Goal: Task Accomplishment & Management: Use online tool/utility

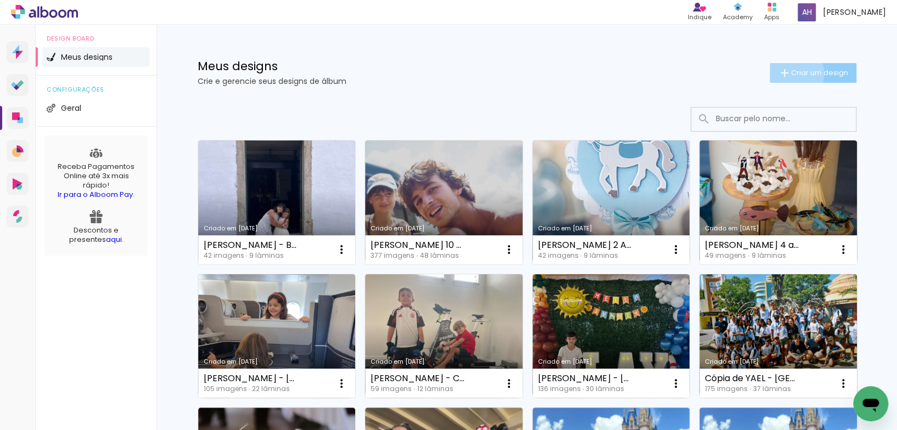
click at [791, 74] on span "Criar um design" at bounding box center [819, 72] width 57 height 7
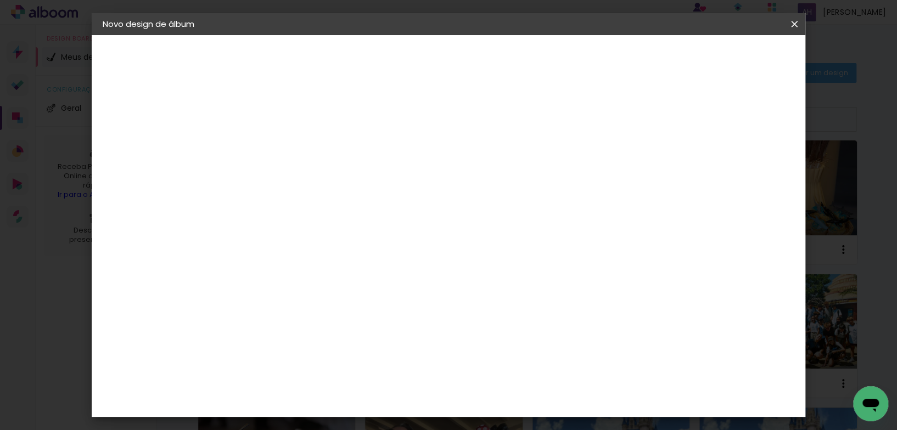
click at [282, 144] on input at bounding box center [282, 147] width 0 height 17
type input "BABI - THEREZA 1 ANO"
type paper-input "BABI - THEREZA 1 ANO"
click at [0, 0] on slot "Avançar" at bounding box center [0, 0] width 0 height 0
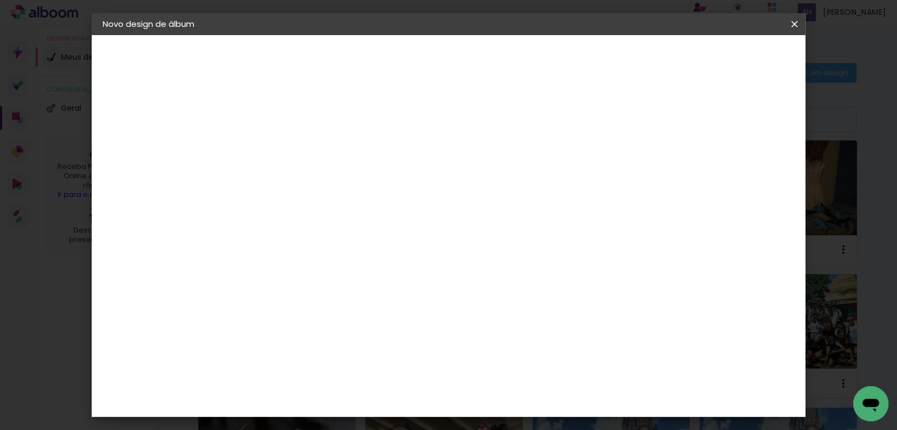
click at [292, 312] on div "Go image" at bounding box center [288, 321] width 27 height 18
click at [0, 0] on slot "Avançar" at bounding box center [0, 0] width 0 height 0
click at [325, 184] on input "text" at bounding box center [303, 191] width 43 height 17
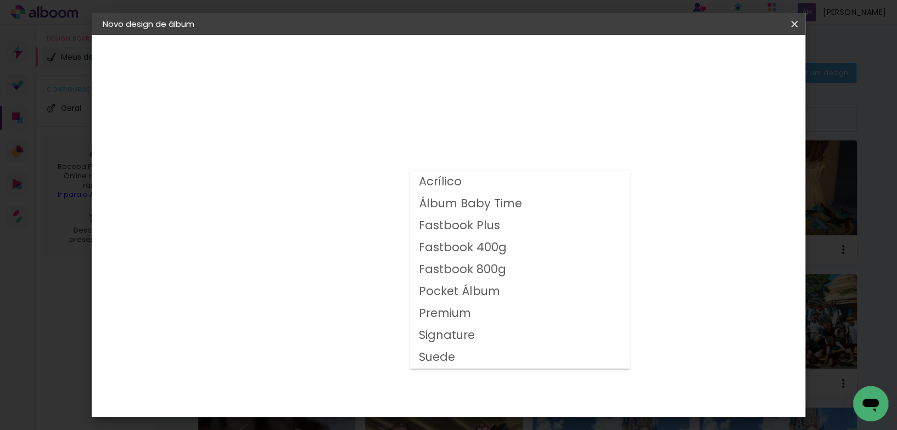
click at [0, 0] on slot "Fastbook 400g" at bounding box center [0, 0] width 0 height 0
type input "Fastbook 400g"
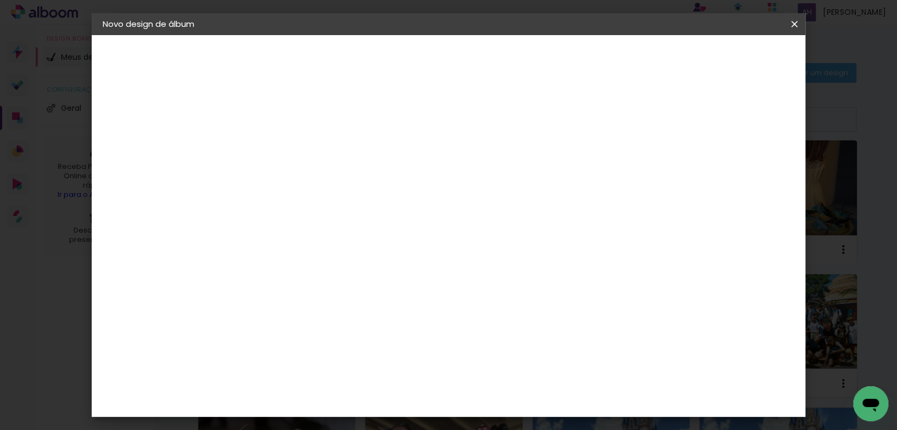
scroll to position [173, 0]
click at [356, 369] on span "25 × 25" at bounding box center [330, 383] width 51 height 29
click at [0, 0] on slot "Avançar" at bounding box center [0, 0] width 0 height 0
drag, startPoint x: 287, startPoint y: 114, endPoint x: 362, endPoint y: 108, distance: 74.9
type input "3"
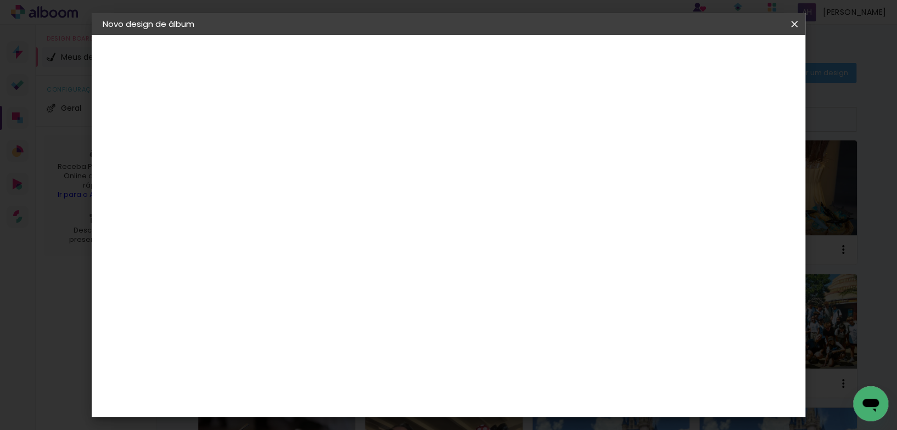
type paper-input "3"
click at [288, 114] on input "3" at bounding box center [274, 118] width 38 height 14
click at [642, 60] on span "Iniciar design" at bounding box center [617, 58] width 50 height 8
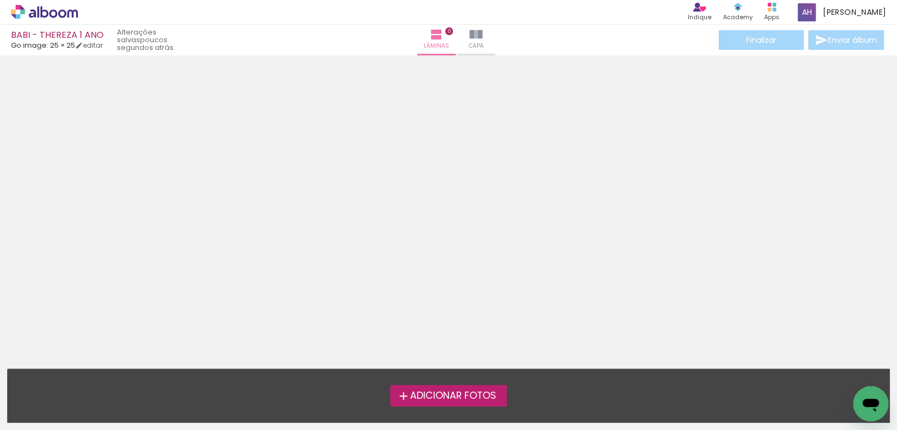
click at [479, 393] on span "Adicionar Fotos" at bounding box center [453, 396] width 86 height 10
click at [0, 0] on input "file" at bounding box center [0, 0] width 0 height 0
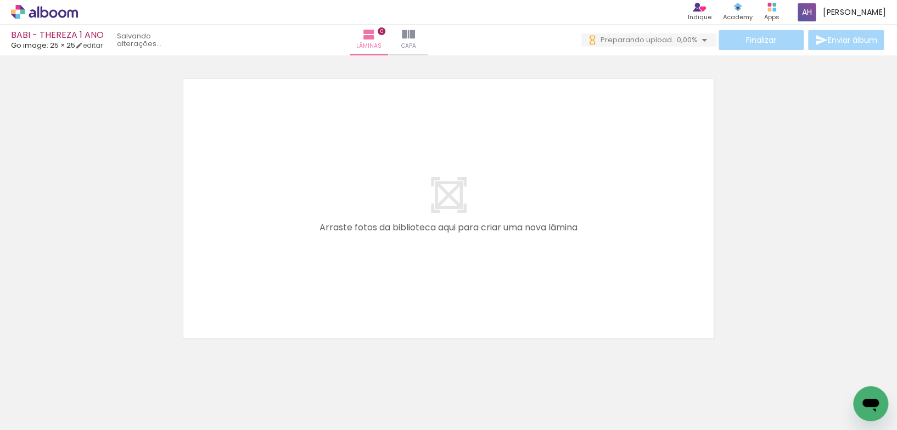
click at [52, 397] on input "Todas as fotos" at bounding box center [31, 396] width 42 height 9
click at [0, 0] on slot "Não utilizadas" at bounding box center [0, 0] width 0 height 0
type input "Não utilizadas"
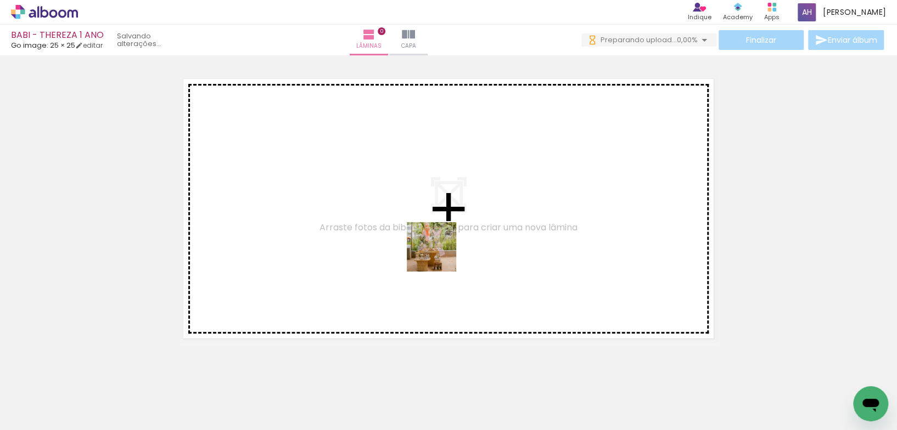
drag, startPoint x: 497, startPoint y: 395, endPoint x: 440, endPoint y: 256, distance: 150.6
click at [440, 255] on quentale-workspace at bounding box center [448, 215] width 897 height 430
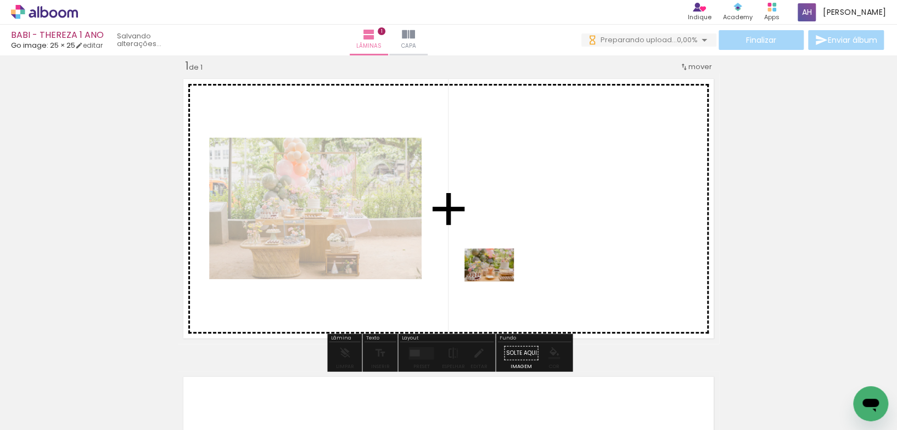
drag, startPoint x: 458, startPoint y: 346, endPoint x: 497, endPoint y: 282, distance: 75.4
click at [497, 282] on quentale-workspace at bounding box center [448, 215] width 897 height 430
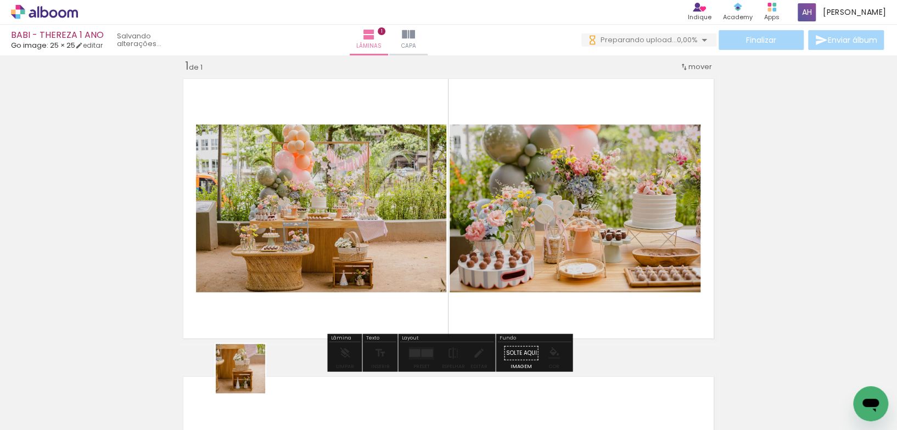
drag, startPoint x: 251, startPoint y: 392, endPoint x: 212, endPoint y: 359, distance: 51.0
click at [218, 312] on quentale-workspace at bounding box center [448, 215] width 897 height 430
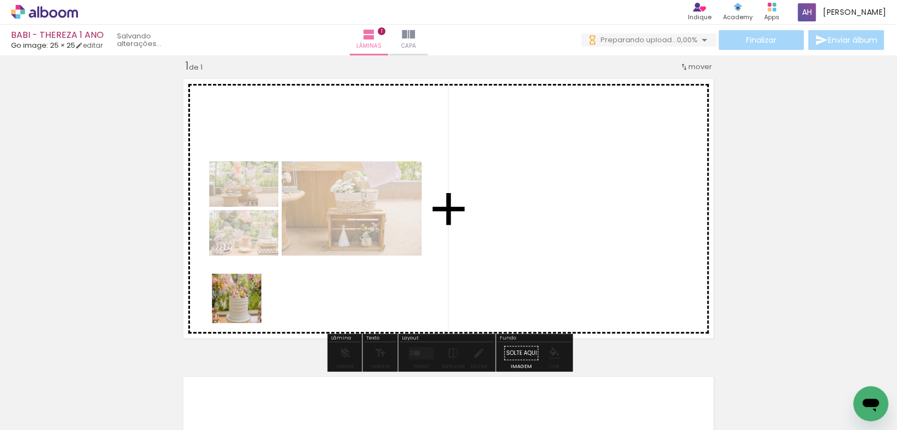
drag, startPoint x: 239, startPoint y: 317, endPoint x: 161, endPoint y: 392, distance: 107.9
click at [247, 301] on quentale-workspace at bounding box center [448, 215] width 897 height 430
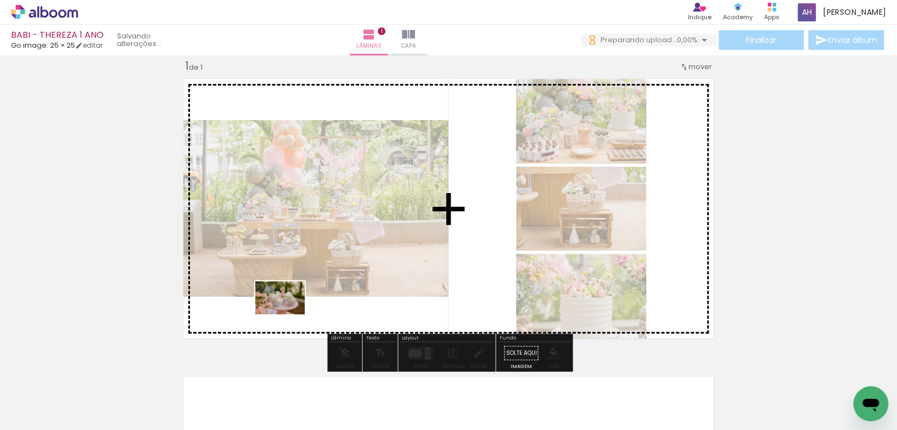
drag, startPoint x: 146, startPoint y: 392, endPoint x: 288, endPoint y: 314, distance: 162.1
click at [288, 314] on quentale-workspace at bounding box center [448, 215] width 897 height 430
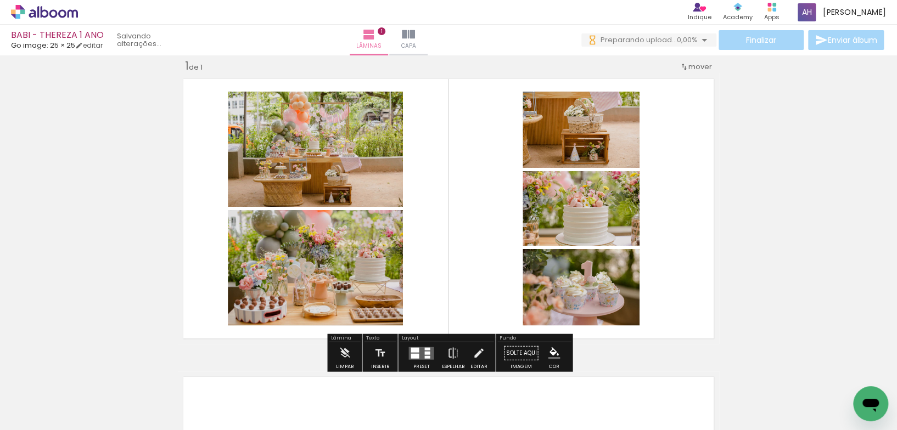
click at [418, 352] on quentale-layouter at bounding box center [420, 353] width 25 height 13
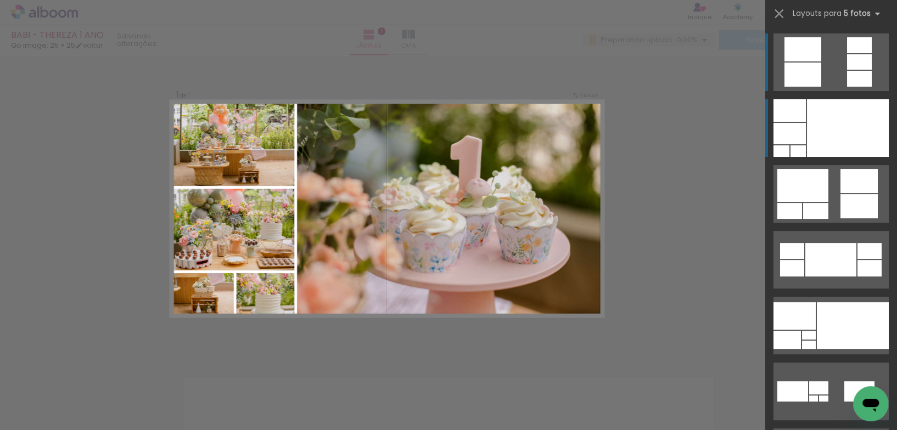
click at [824, 125] on div at bounding box center [848, 128] width 82 height 58
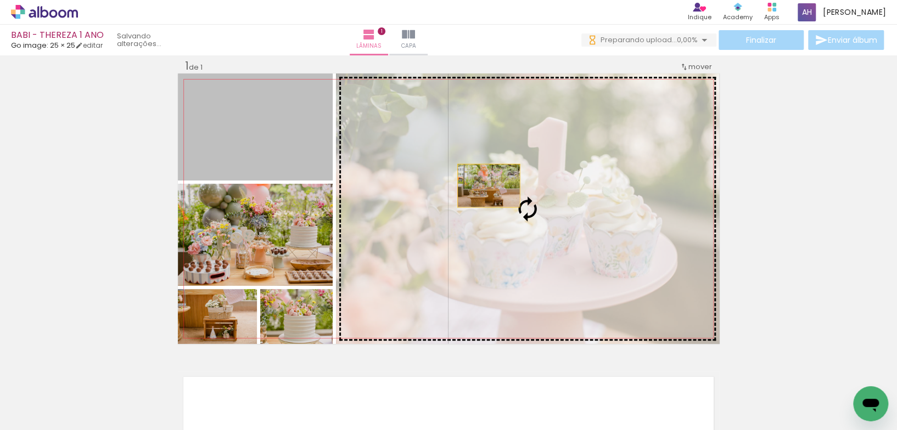
drag, startPoint x: 258, startPoint y: 153, endPoint x: 491, endPoint y: 186, distance: 235.0
click at [0, 0] on slot at bounding box center [0, 0] width 0 height 0
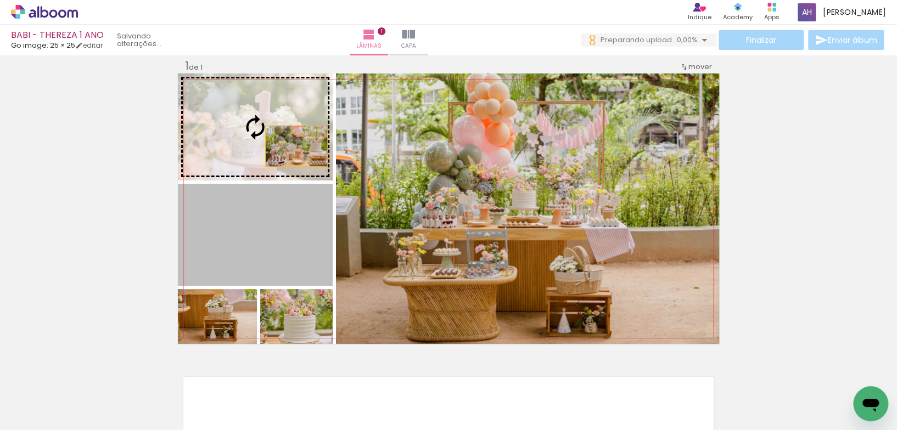
drag, startPoint x: 296, startPoint y: 179, endPoint x: 296, endPoint y: 144, distance: 35.7
click at [0, 0] on slot at bounding box center [0, 0] width 0 height 0
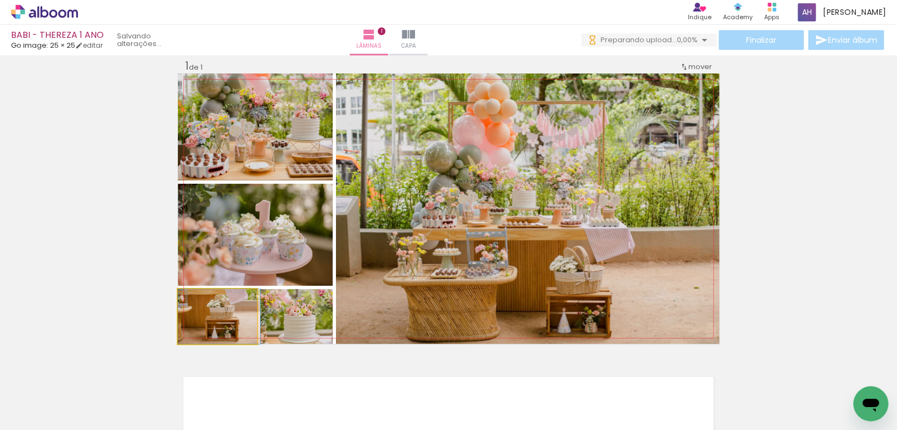
drag, startPoint x: 241, startPoint y: 322, endPoint x: 243, endPoint y: 316, distance: 5.7
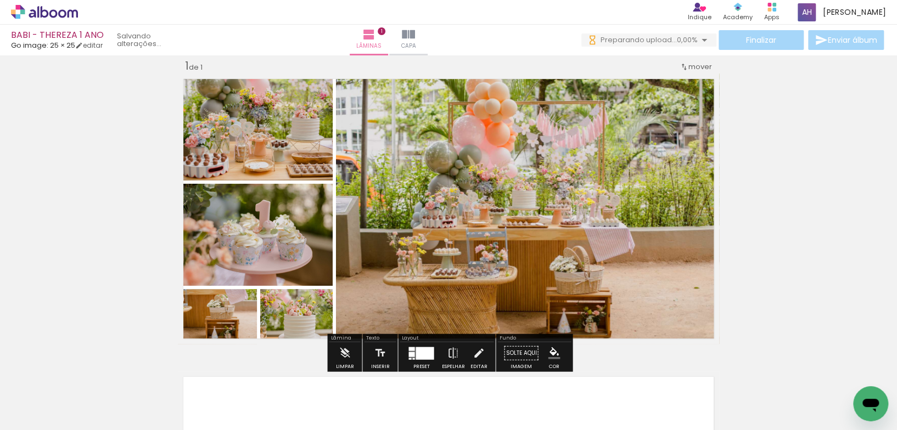
click at [416, 350] on div at bounding box center [424, 353] width 18 height 13
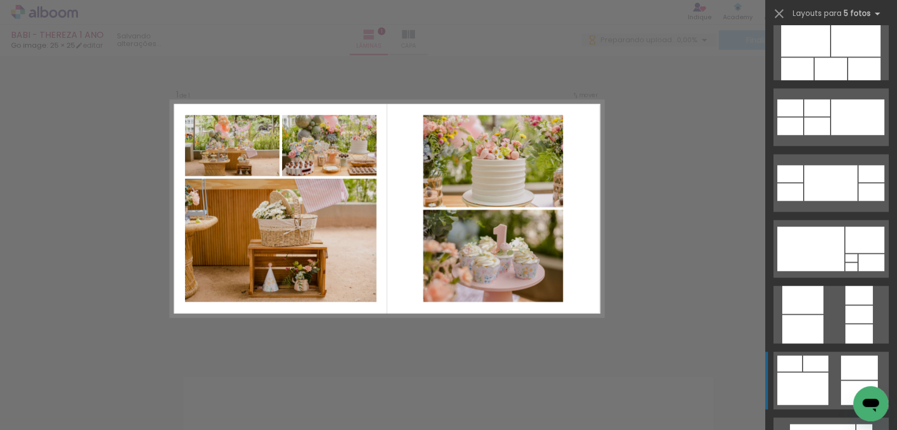
click at [822, 363] on div at bounding box center [815, 364] width 25 height 16
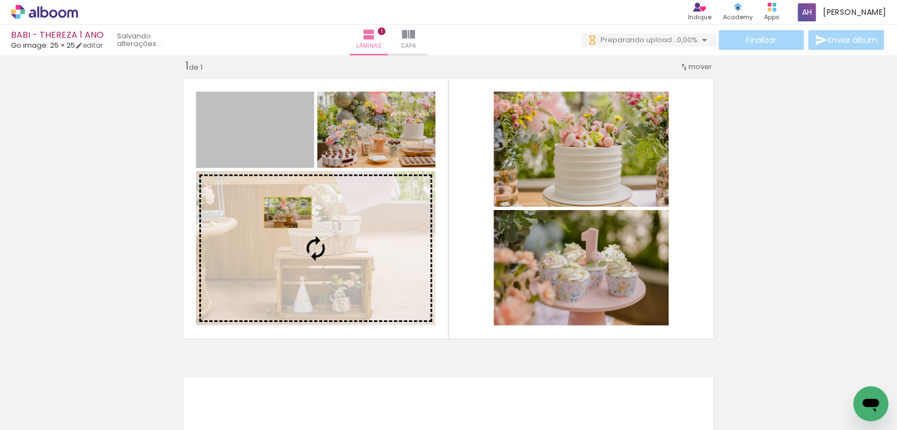
drag, startPoint x: 277, startPoint y: 144, endPoint x: 289, endPoint y: 237, distance: 93.5
click at [0, 0] on slot at bounding box center [0, 0] width 0 height 0
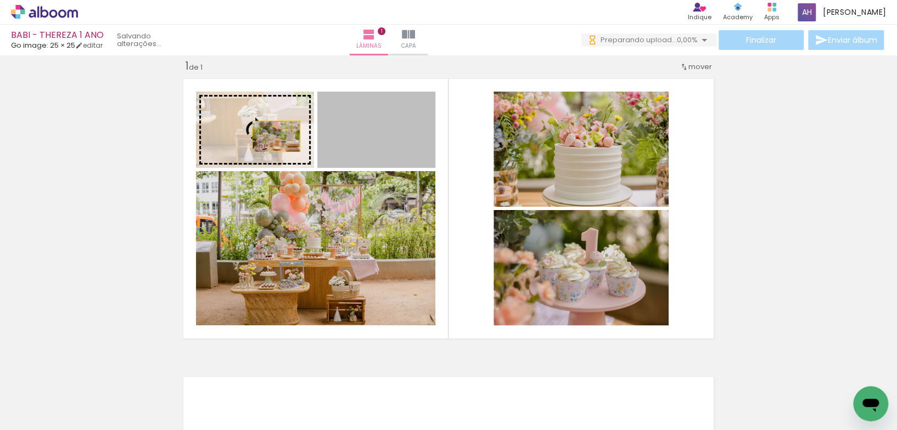
drag, startPoint x: 360, startPoint y: 138, endPoint x: 225, endPoint y: 131, distance: 135.2
click at [0, 0] on slot at bounding box center [0, 0] width 0 height 0
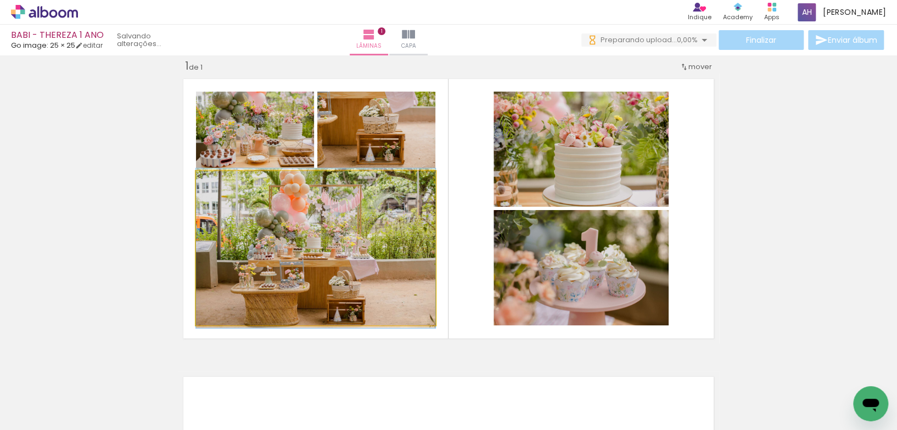
click at [390, 283] on div at bounding box center [315, 248] width 239 height 160
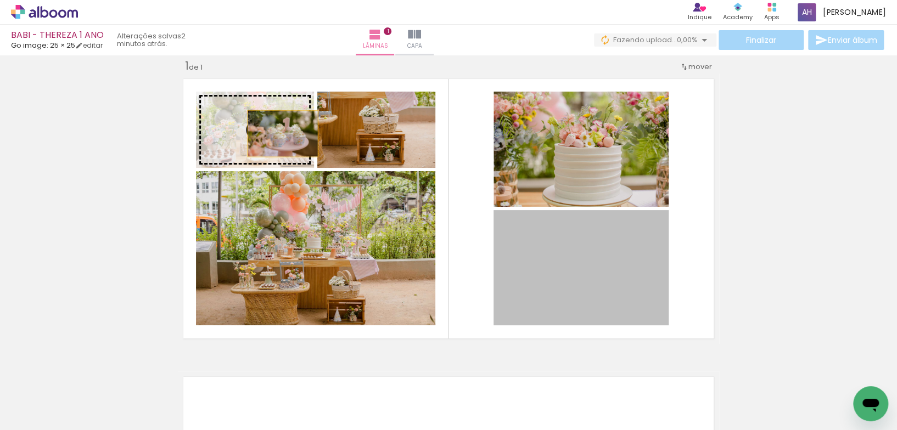
drag, startPoint x: 535, startPoint y: 277, endPoint x: 352, endPoint y: 133, distance: 232.5
click at [0, 0] on slot at bounding box center [0, 0] width 0 height 0
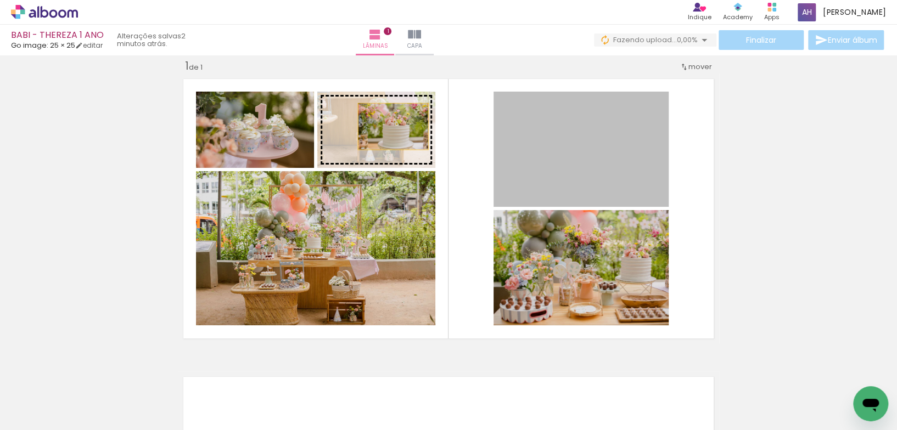
drag, startPoint x: 570, startPoint y: 150, endPoint x: 388, endPoint y: 126, distance: 183.9
click at [0, 0] on slot at bounding box center [0, 0] width 0 height 0
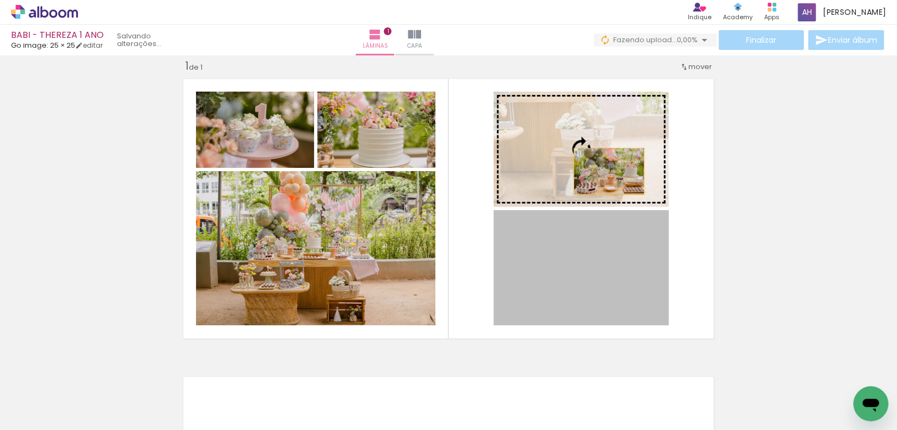
drag, startPoint x: 627, startPoint y: 295, endPoint x: 609, endPoint y: 171, distance: 124.9
click at [0, 0] on slot at bounding box center [0, 0] width 0 height 0
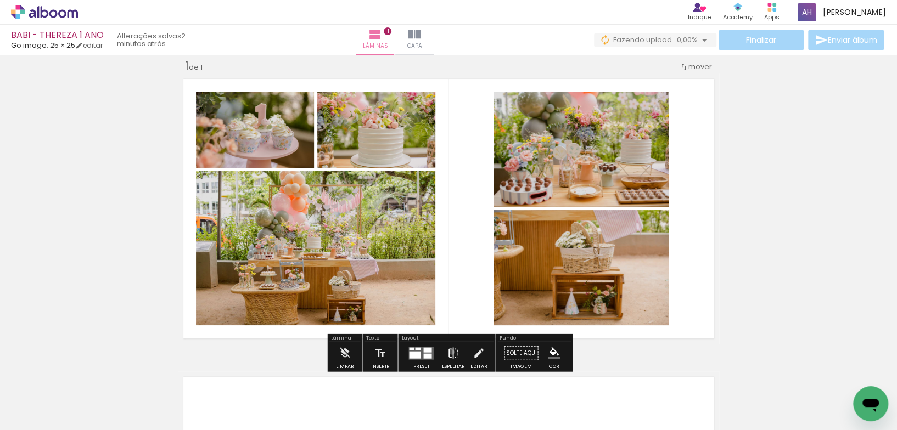
click at [449, 352] on iron-icon at bounding box center [453, 353] width 12 height 22
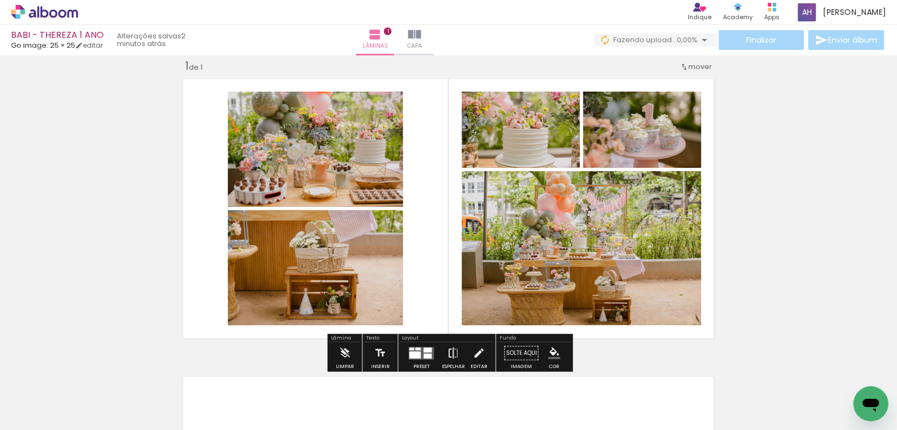
click at [449, 352] on iron-icon at bounding box center [453, 353] width 12 height 22
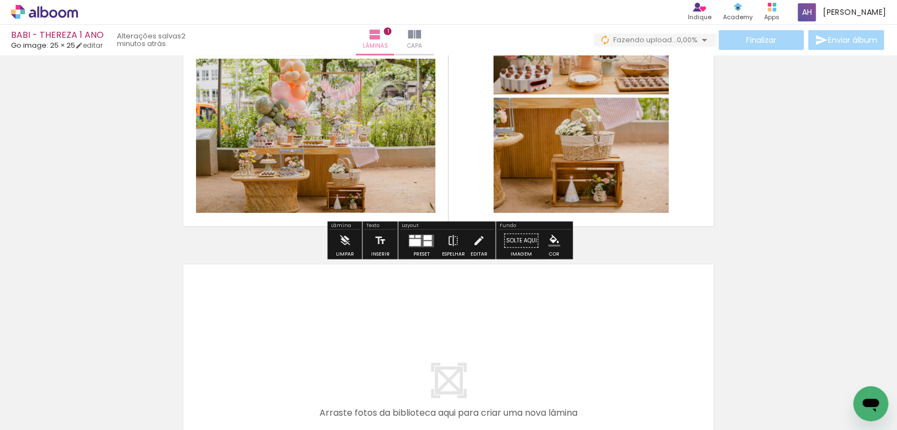
scroll to position [153, 0]
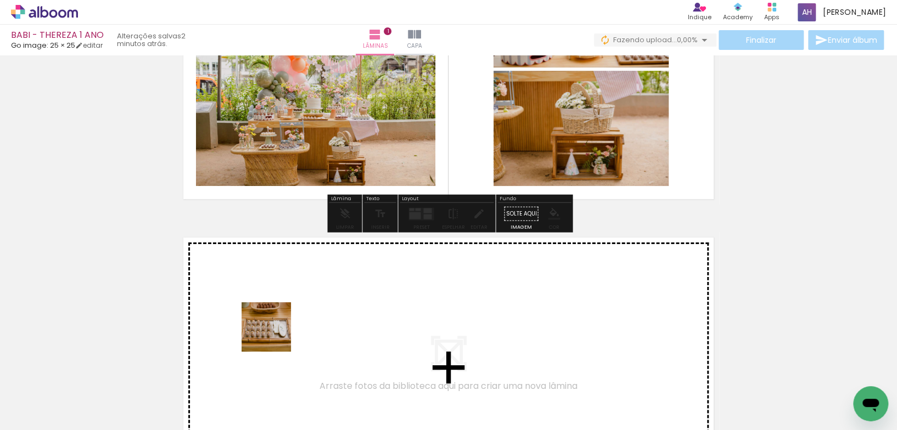
click at [274, 335] on quentale-workspace at bounding box center [448, 215] width 897 height 430
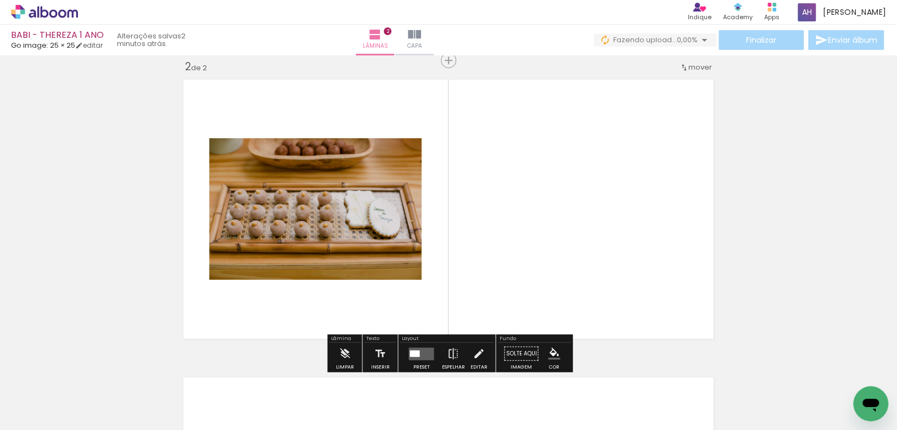
scroll to position [312, 0]
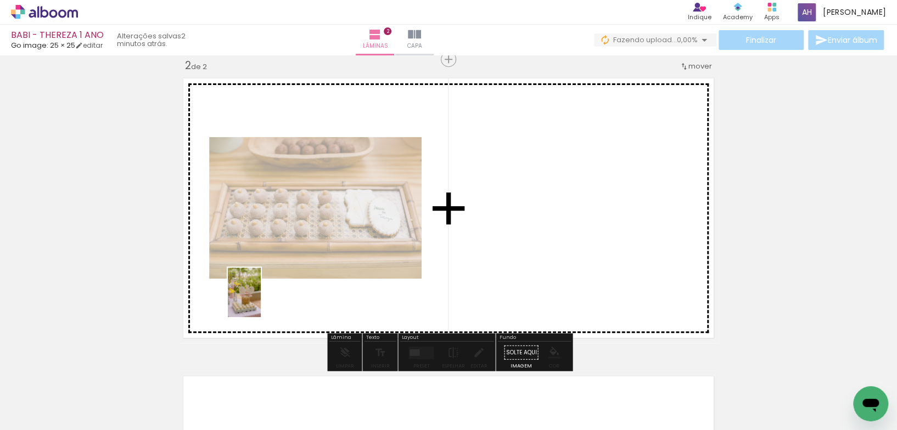
click at [260, 296] on quentale-workspace at bounding box center [448, 215] width 897 height 430
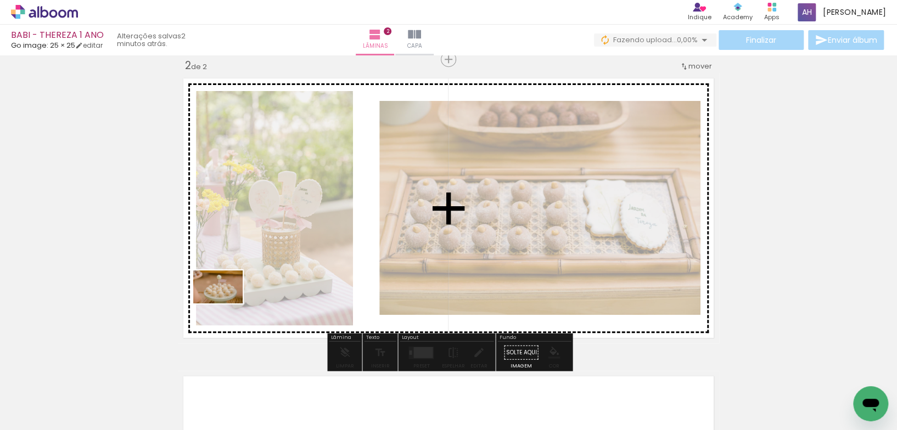
drag, startPoint x: 201, startPoint y: 393, endPoint x: 226, endPoint y: 303, distance: 93.5
click at [226, 303] on quentale-workspace at bounding box center [448, 215] width 897 height 430
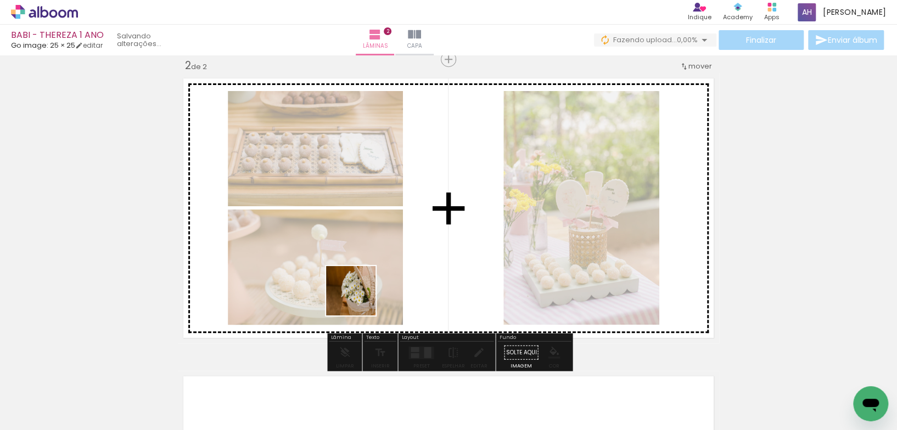
click at [359, 299] on quentale-workspace at bounding box center [448, 215] width 897 height 430
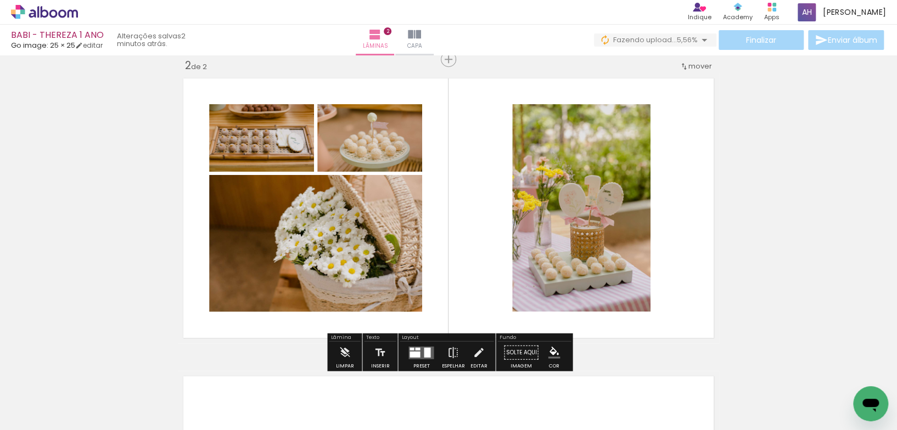
scroll to position [0, 437]
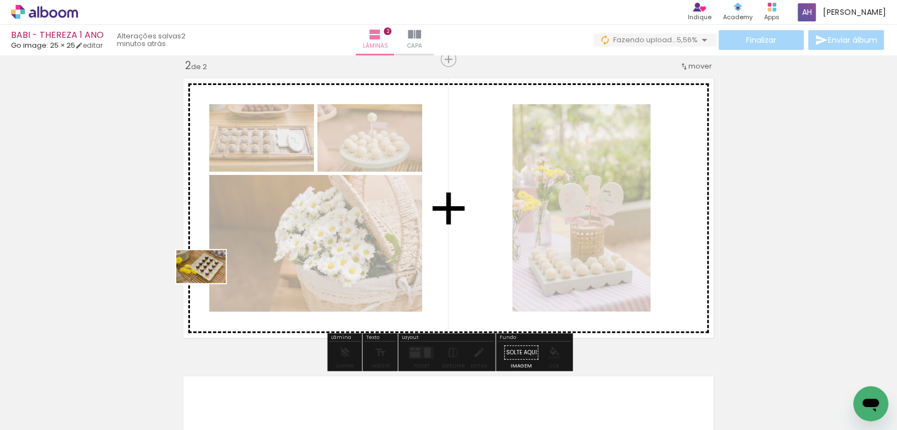
drag, startPoint x: 169, startPoint y: 400, endPoint x: 208, endPoint y: 385, distance: 41.7
click at [209, 283] on quentale-workspace at bounding box center [448, 215] width 897 height 430
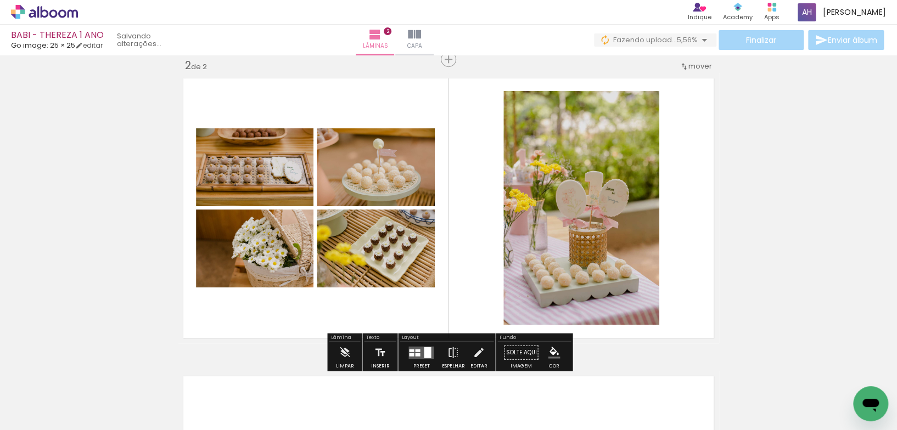
scroll to position [0, 88]
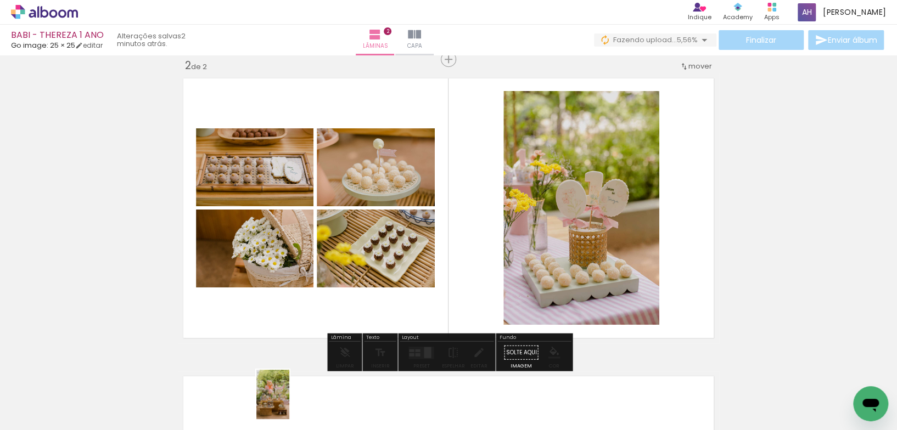
drag, startPoint x: 281, startPoint y: 358, endPoint x: 329, endPoint y: 337, distance: 52.4
click at [284, 404] on div at bounding box center [267, 393] width 33 height 49
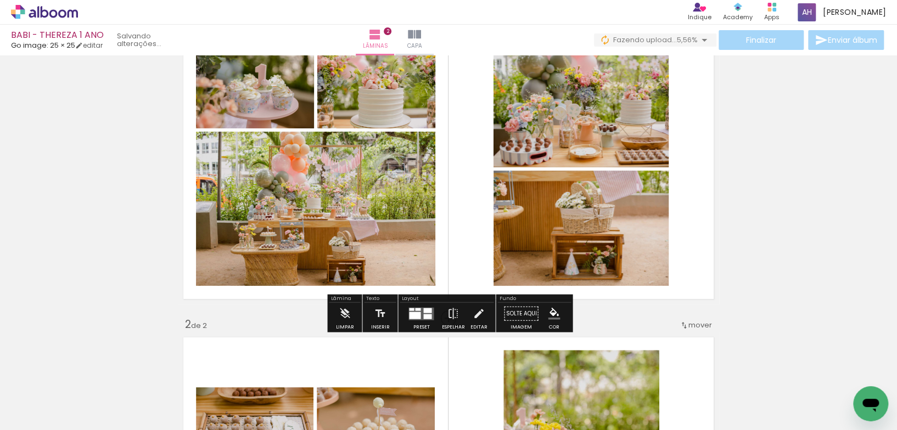
scroll to position [42, 0]
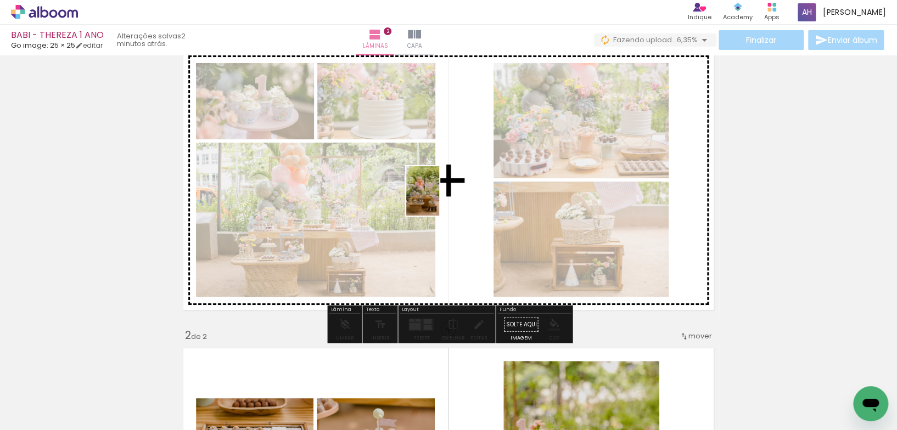
drag, startPoint x: 340, startPoint y: 243, endPoint x: 440, endPoint y: 207, distance: 105.4
click at [440, 200] on quentale-workspace at bounding box center [448, 215] width 897 height 430
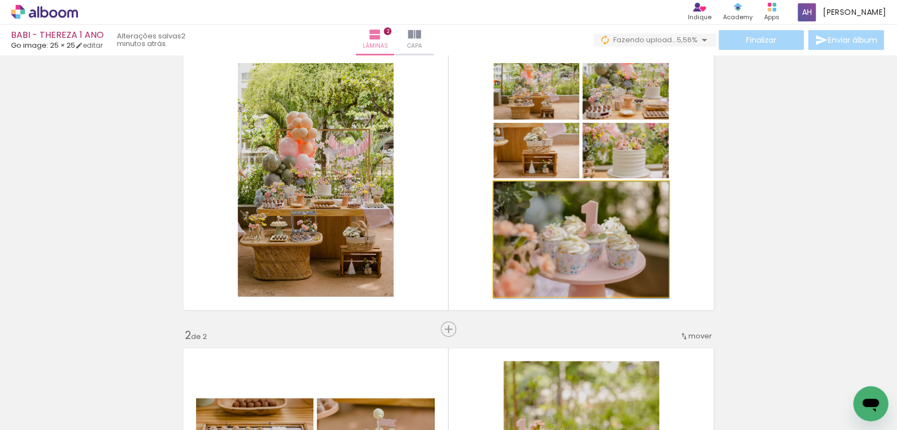
drag, startPoint x: 564, startPoint y: 238, endPoint x: 524, endPoint y: 267, distance: 49.5
click at [525, 273] on div at bounding box center [580, 240] width 175 height 117
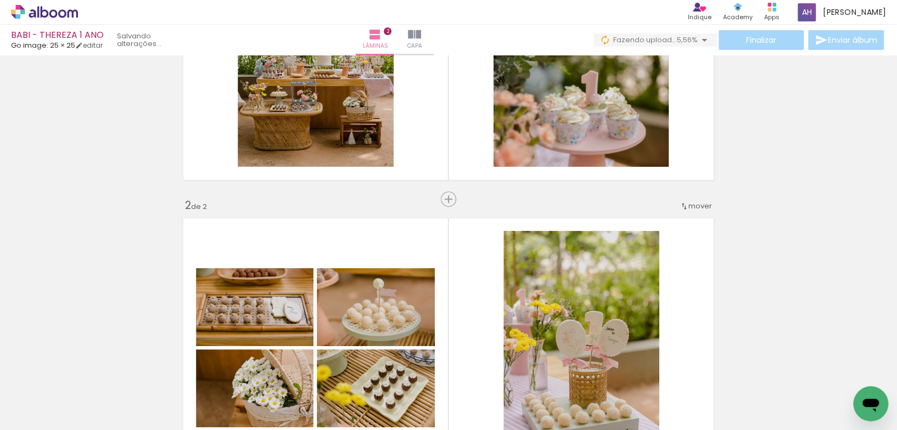
scroll to position [192, 0]
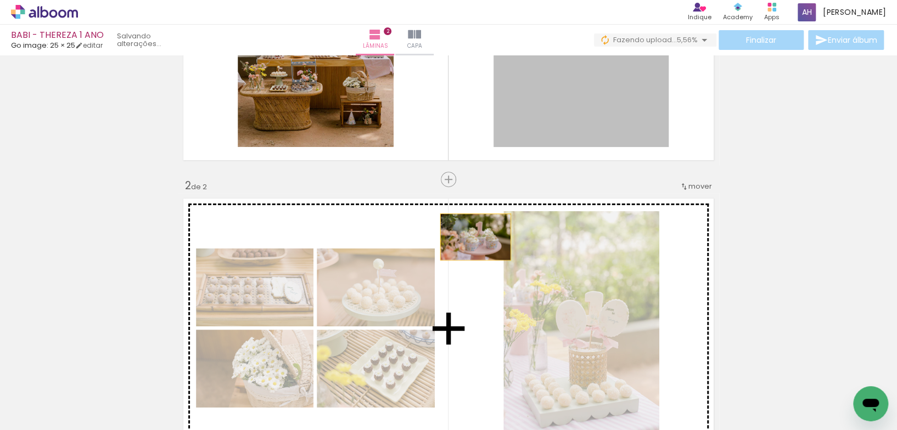
drag, startPoint x: 530, startPoint y: 110, endPoint x: 455, endPoint y: 139, distance: 80.3
click at [475, 237] on div "Inserir lâmina 1 de 2 Inserir lâmina 2 de 2" at bounding box center [448, 314] width 897 height 895
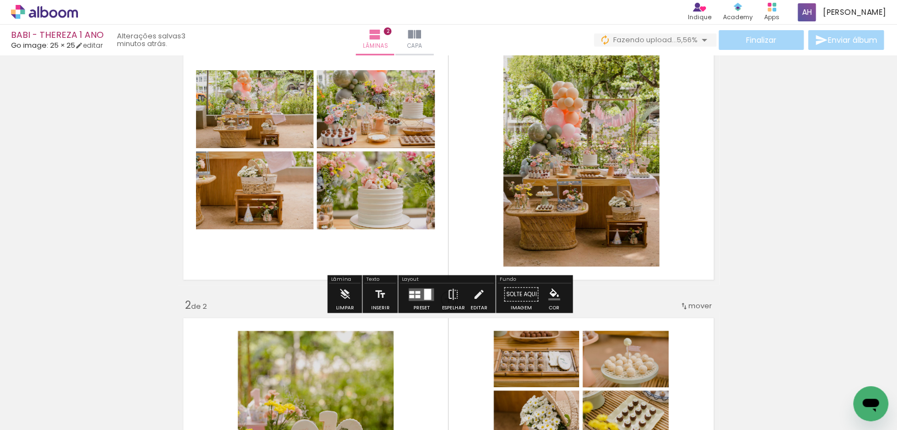
scroll to position [55, 0]
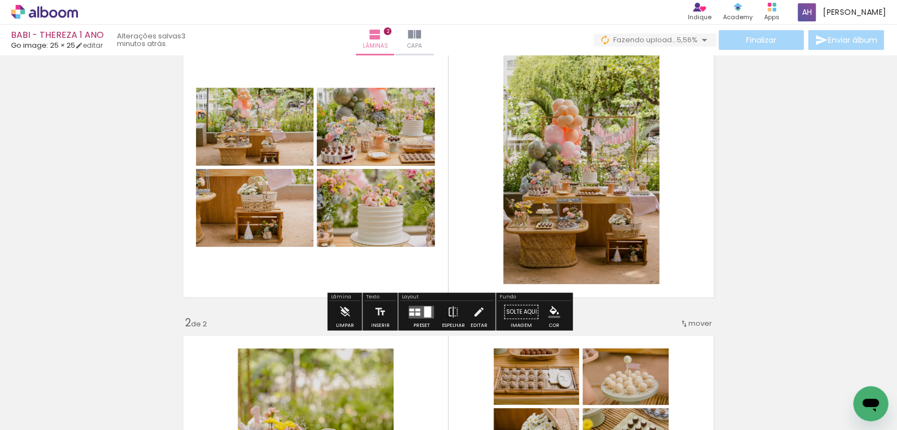
click at [418, 311] on quentale-layouter at bounding box center [420, 312] width 25 height 13
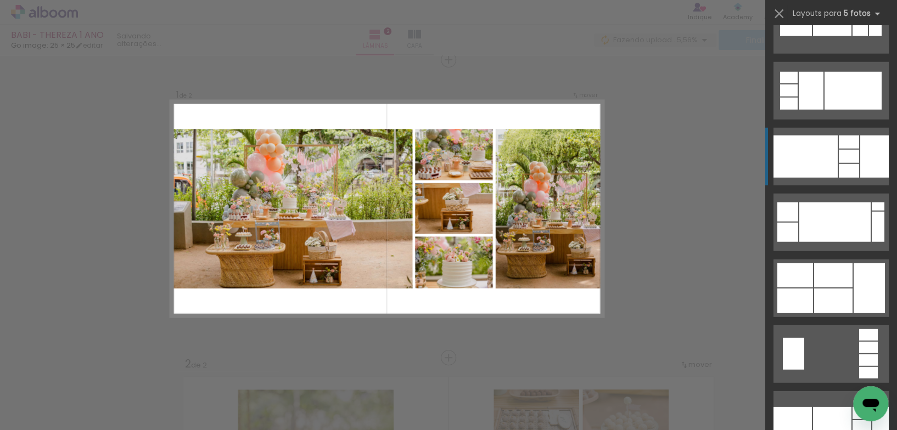
scroll to position [1686, 0]
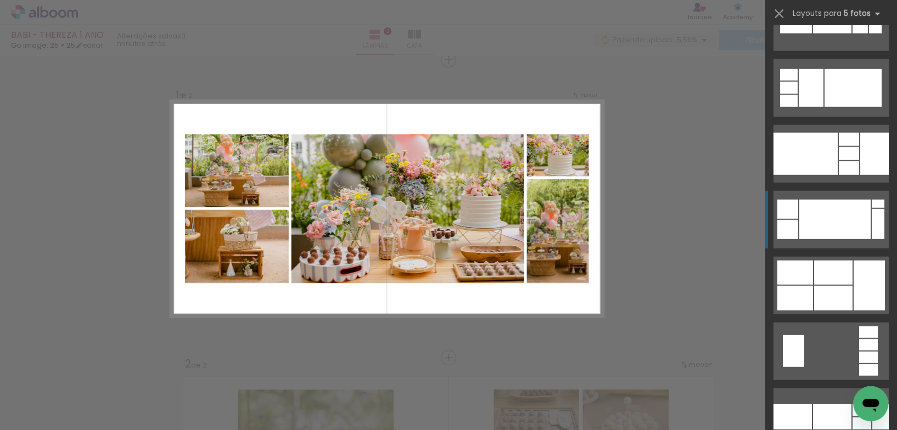
click at [827, 223] on div at bounding box center [834, 220] width 71 height 40
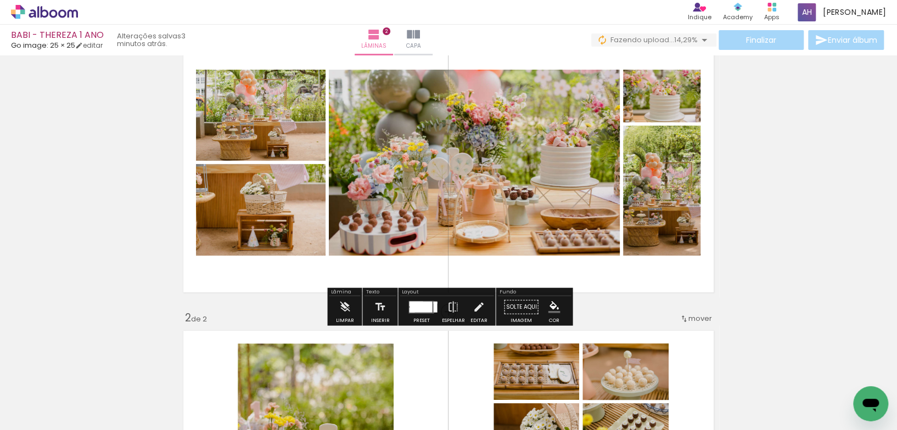
scroll to position [67, 0]
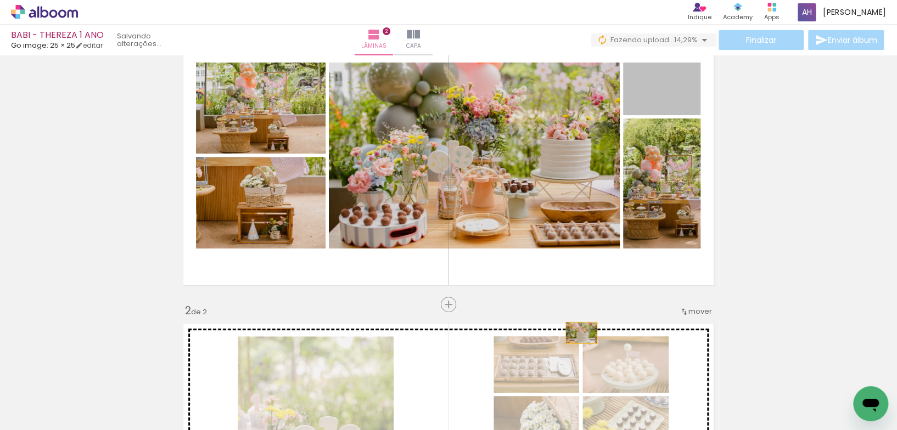
drag, startPoint x: 632, startPoint y: 103, endPoint x: 584, endPoint y: 312, distance: 213.8
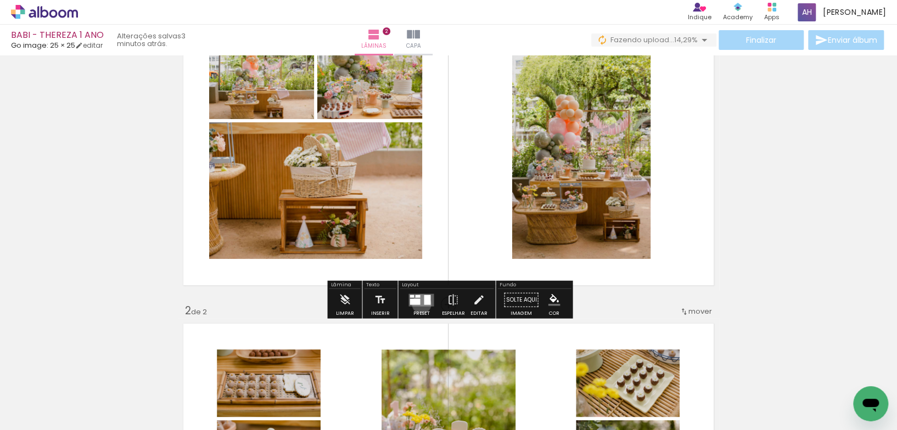
drag, startPoint x: 419, startPoint y: 303, endPoint x: 427, endPoint y: 290, distance: 16.3
click at [419, 303] on quentale-layouter at bounding box center [420, 300] width 25 height 13
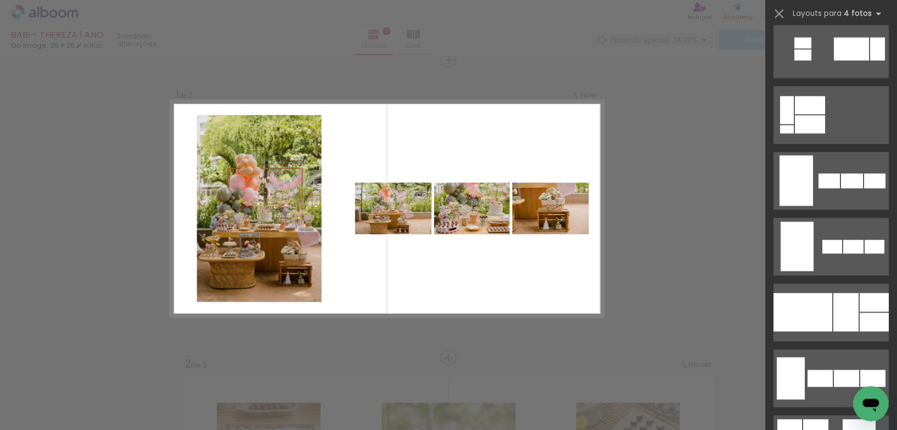
scroll to position [863, 0]
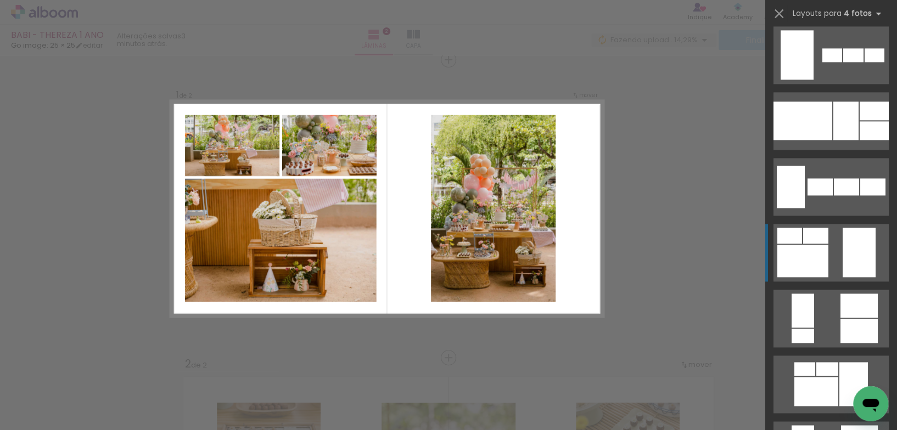
click at [820, 245] on div at bounding box center [802, 261] width 51 height 32
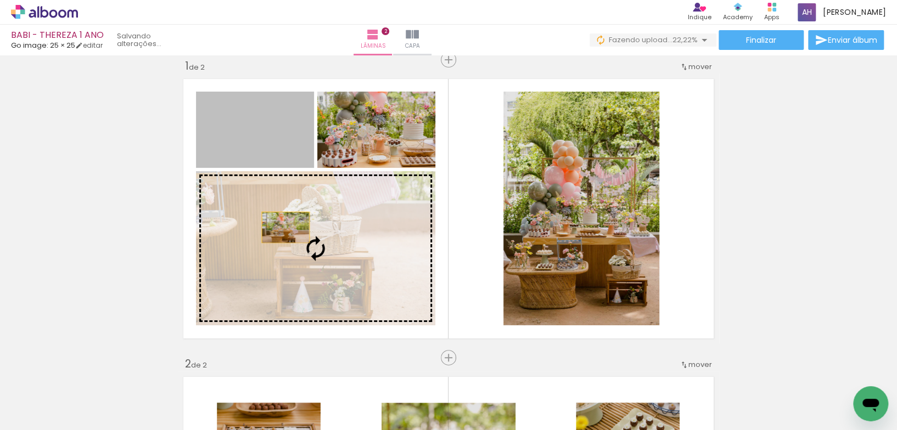
drag, startPoint x: 250, startPoint y: 137, endPoint x: 286, endPoint y: 230, distance: 100.3
click at [0, 0] on slot at bounding box center [0, 0] width 0 height 0
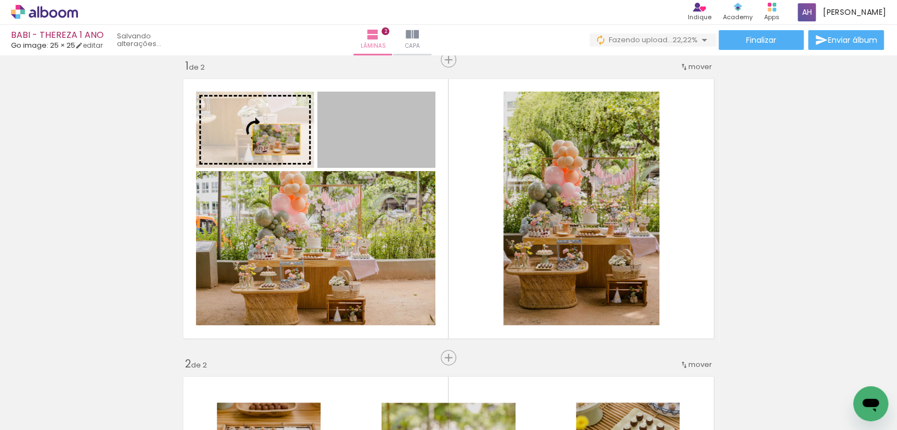
drag, startPoint x: 375, startPoint y: 149, endPoint x: 275, endPoint y: 139, distance: 100.3
click at [0, 0] on slot at bounding box center [0, 0] width 0 height 0
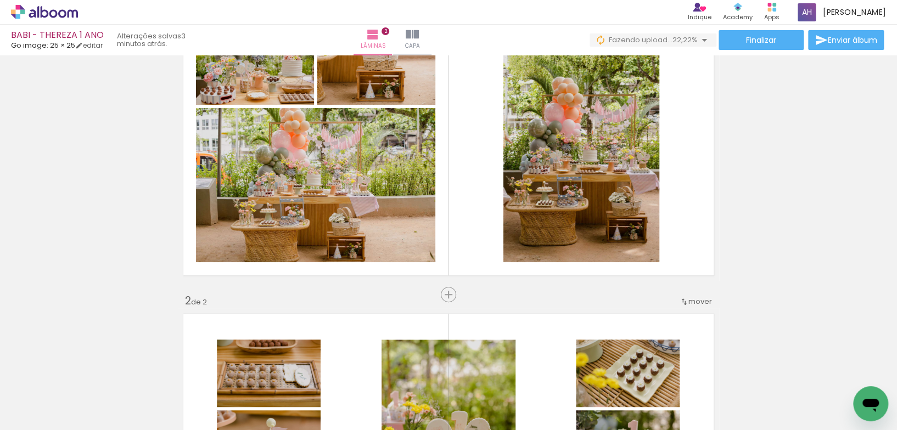
scroll to position [351, 0]
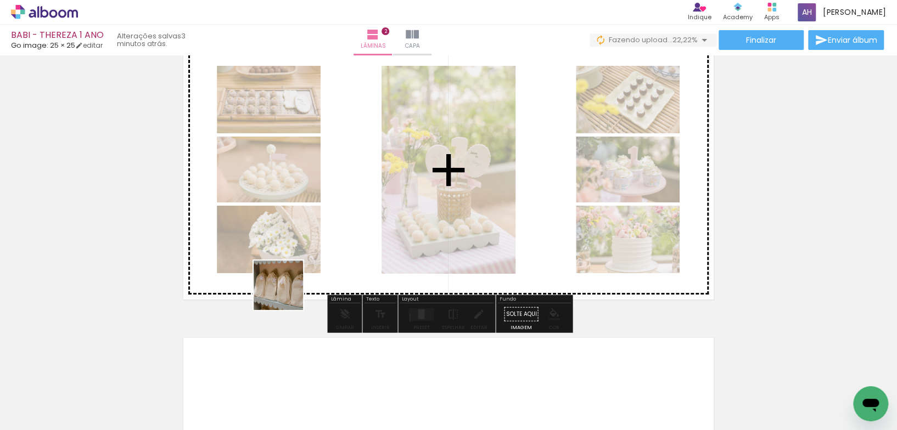
drag, startPoint x: 218, startPoint y: 398, endPoint x: 196, endPoint y: 384, distance: 26.2
click at [288, 290] on quentale-workspace at bounding box center [448, 215] width 897 height 430
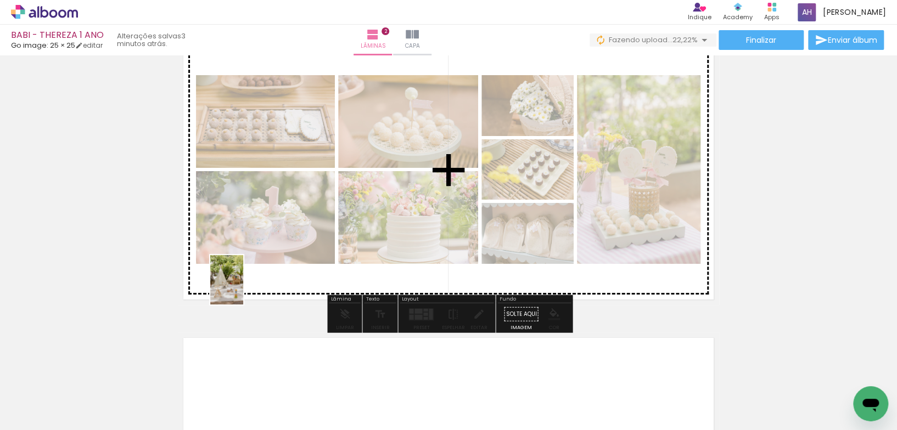
drag, startPoint x: 145, startPoint y: 403, endPoint x: 248, endPoint y: 287, distance: 154.7
click at [248, 283] on quentale-workspace at bounding box center [448, 215] width 897 height 430
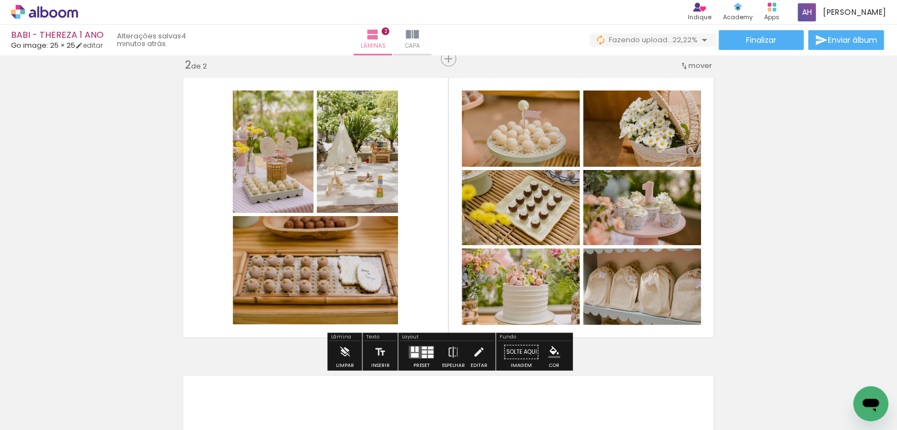
scroll to position [313, 0]
click at [421, 347] on div at bounding box center [423, 347] width 5 height 3
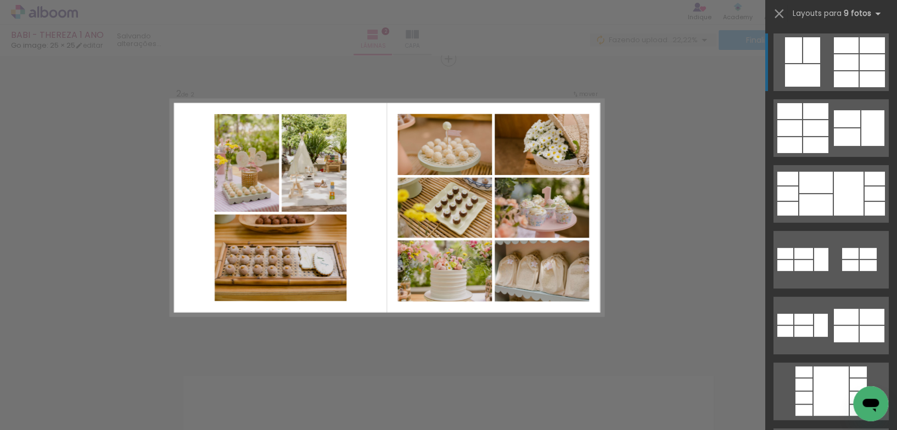
scroll to position [312, 0]
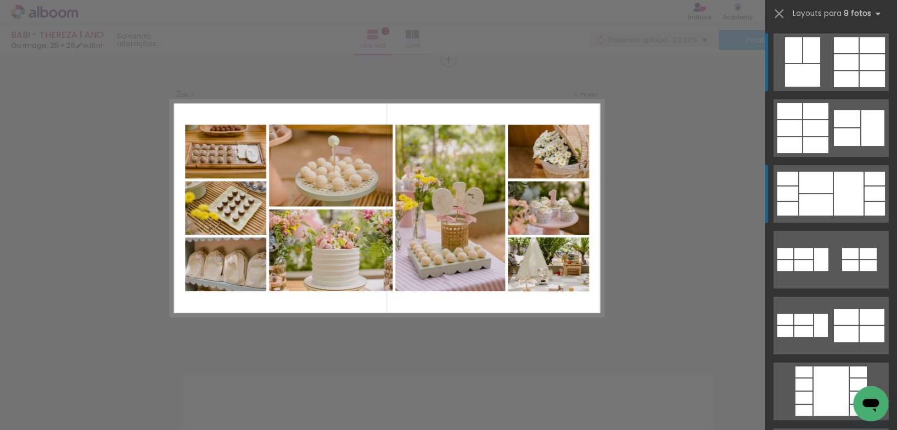
click at [842, 199] on div at bounding box center [849, 194] width 30 height 44
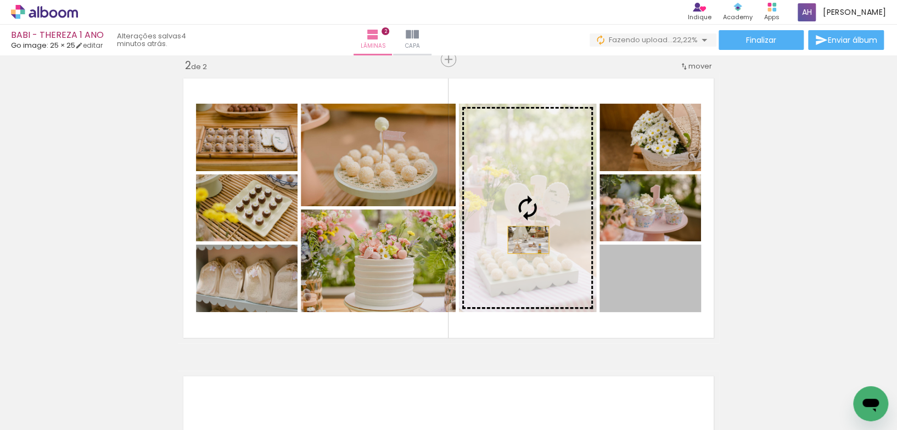
drag, startPoint x: 659, startPoint y: 291, endPoint x: 526, endPoint y: 239, distance: 142.2
click at [0, 0] on slot at bounding box center [0, 0] width 0 height 0
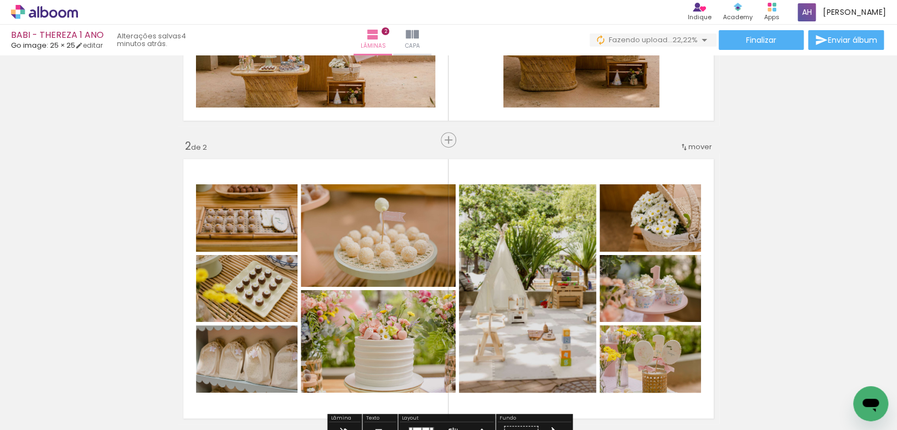
scroll to position [231, 0]
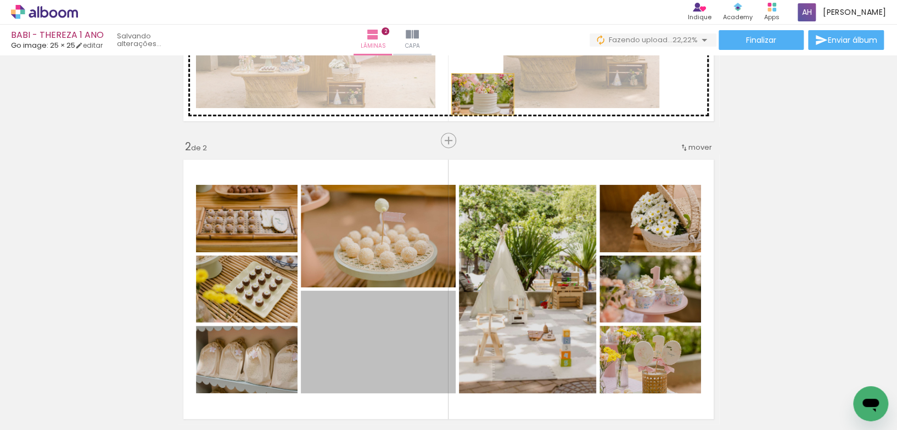
drag, startPoint x: 431, startPoint y: 337, endPoint x: 491, endPoint y: 97, distance: 248.2
click at [481, 92] on div "Inserir lâmina 1 de 2 Inserir lâmina 2 de 2" at bounding box center [448, 275] width 897 height 895
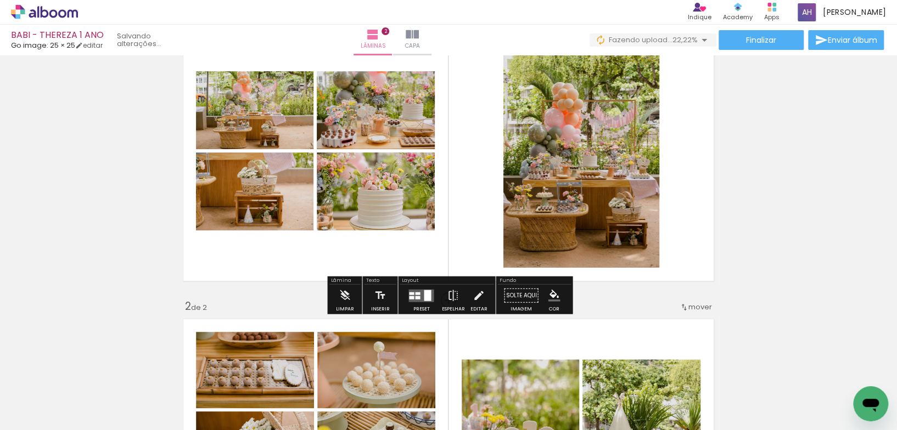
scroll to position [64, 0]
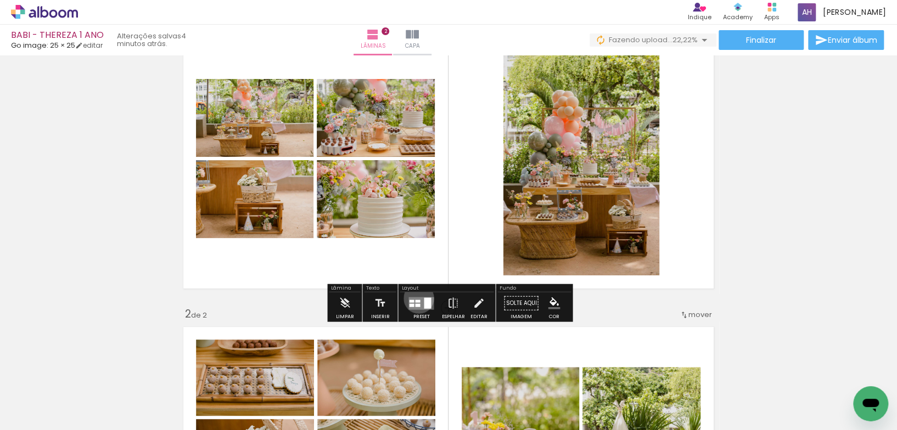
click at [416, 298] on quentale-layouter at bounding box center [420, 303] width 25 height 13
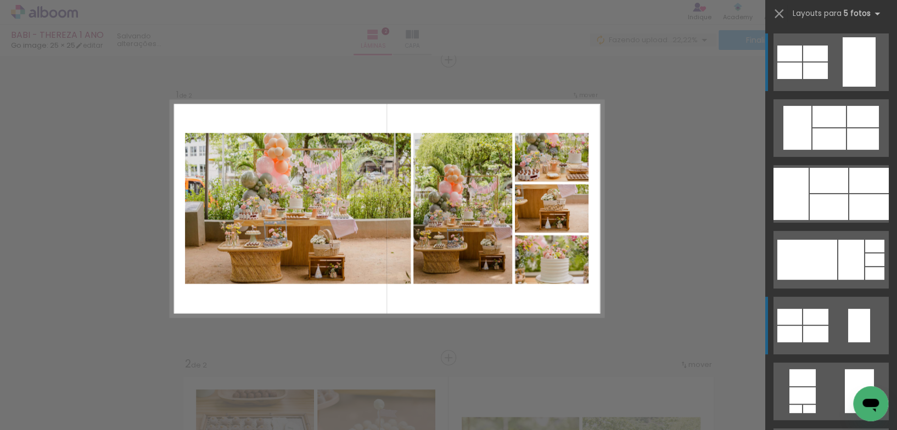
scroll to position [134, 0]
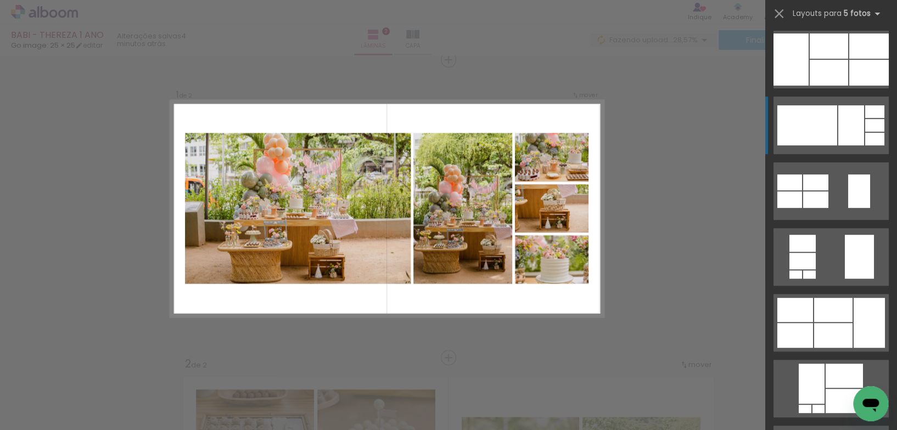
click at [828, 120] on div at bounding box center [807, 125] width 60 height 40
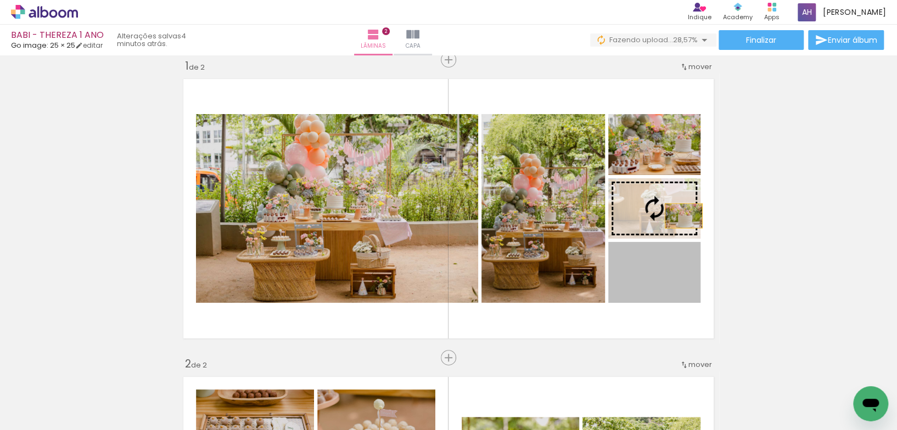
drag, startPoint x: 680, startPoint y: 282, endPoint x: 683, endPoint y: 216, distance: 66.4
click at [0, 0] on slot at bounding box center [0, 0] width 0 height 0
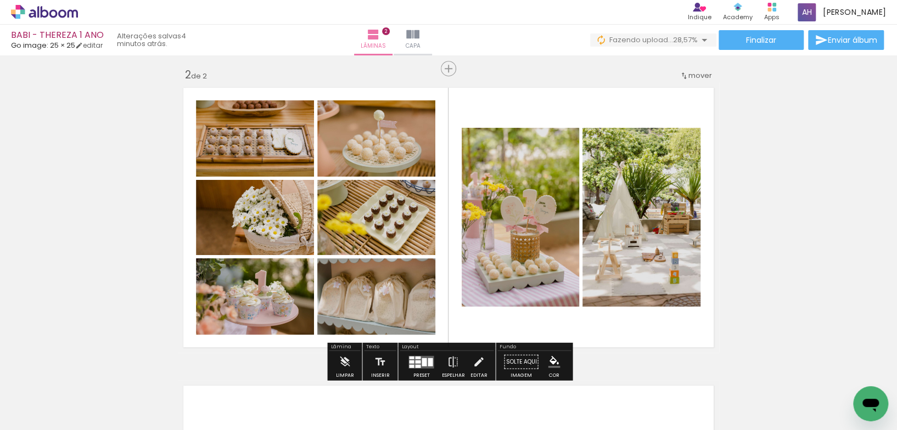
scroll to position [312, 0]
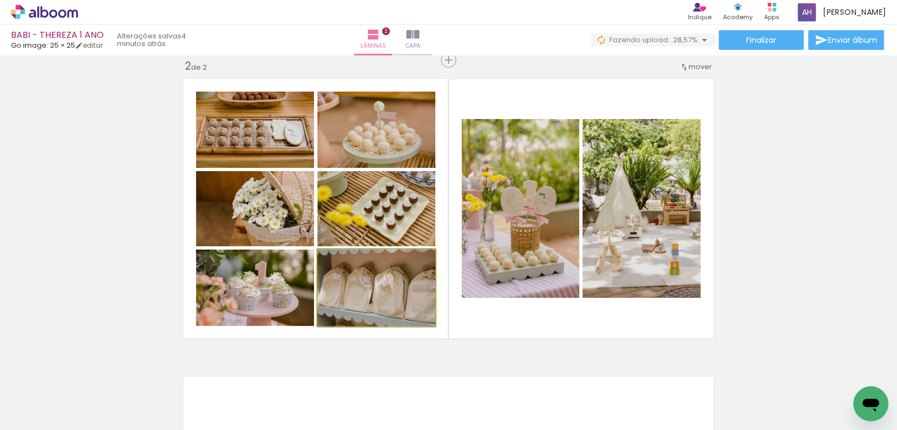
click at [376, 292] on div at bounding box center [376, 288] width 118 height 78
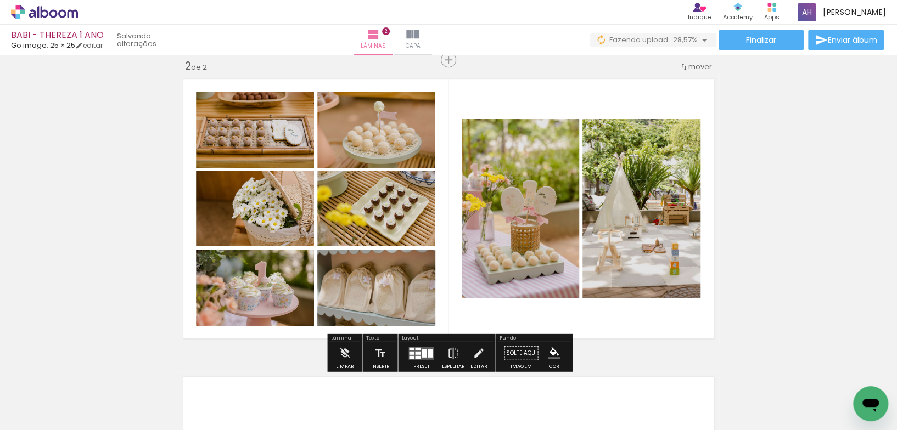
click at [422, 351] on div at bounding box center [423, 353] width 5 height 8
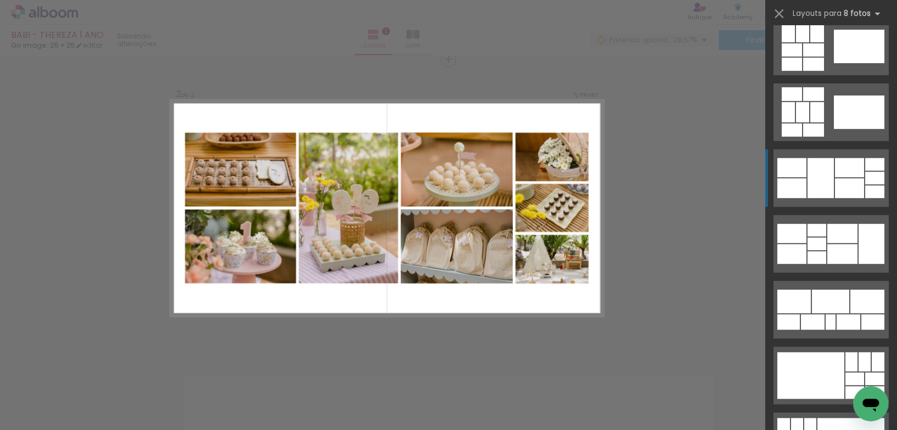
scroll to position [226, 0]
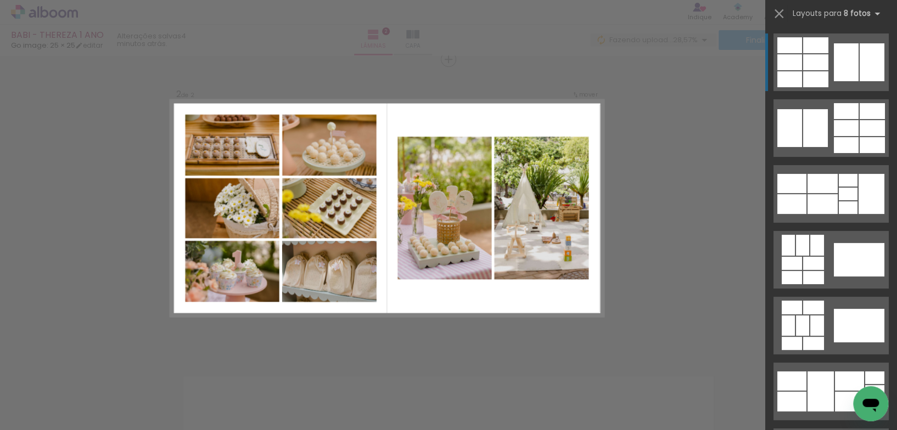
click at [817, 61] on div at bounding box center [815, 62] width 25 height 16
click at [810, 67] on div at bounding box center [815, 62] width 25 height 16
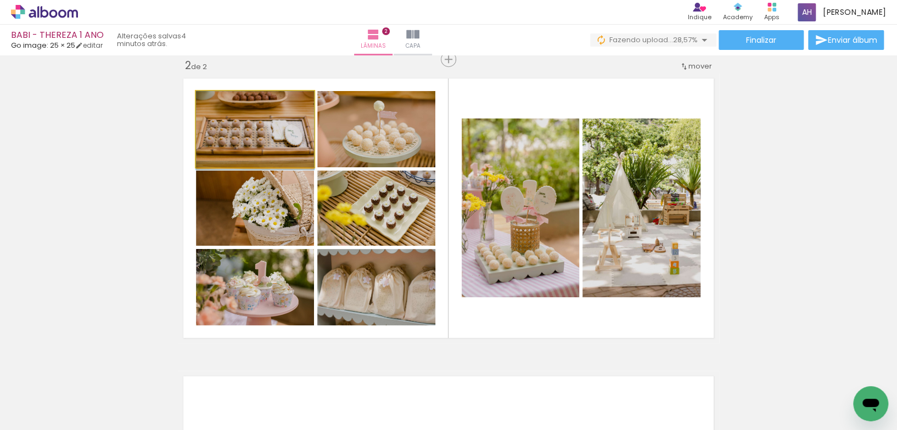
drag, startPoint x: 260, startPoint y: 128, endPoint x: 262, endPoint y: 154, distance: 25.9
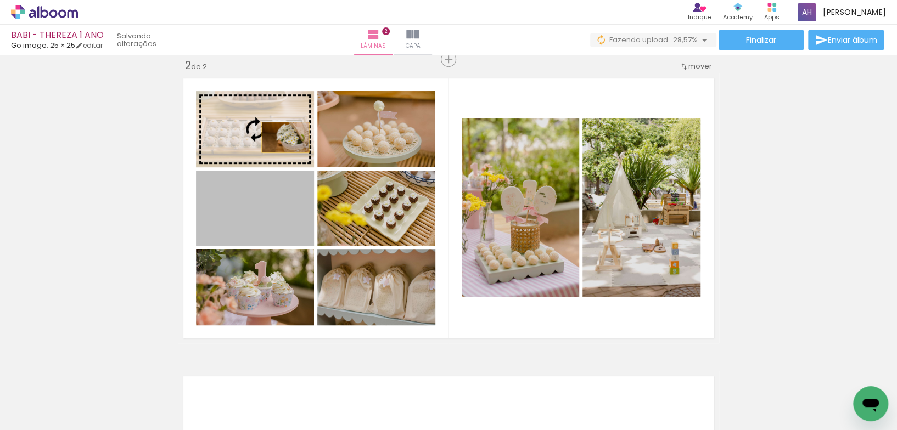
drag, startPoint x: 283, startPoint y: 213, endPoint x: 285, endPoint y: 138, distance: 75.2
click at [0, 0] on slot at bounding box center [0, 0] width 0 height 0
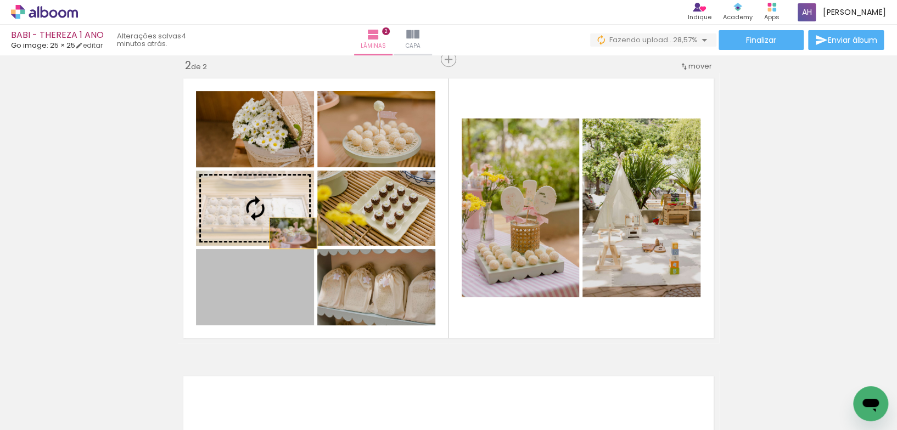
drag, startPoint x: 270, startPoint y: 300, endPoint x: 284, endPoint y: 217, distance: 84.1
click at [0, 0] on slot at bounding box center [0, 0] width 0 height 0
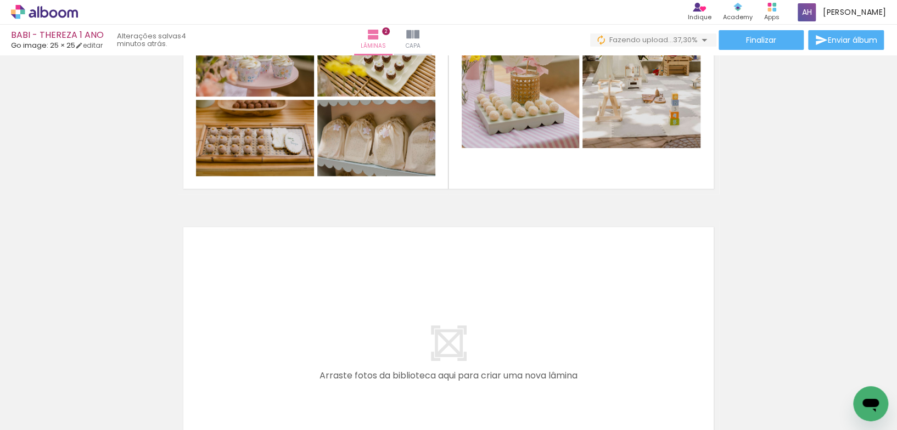
scroll to position [0, 387]
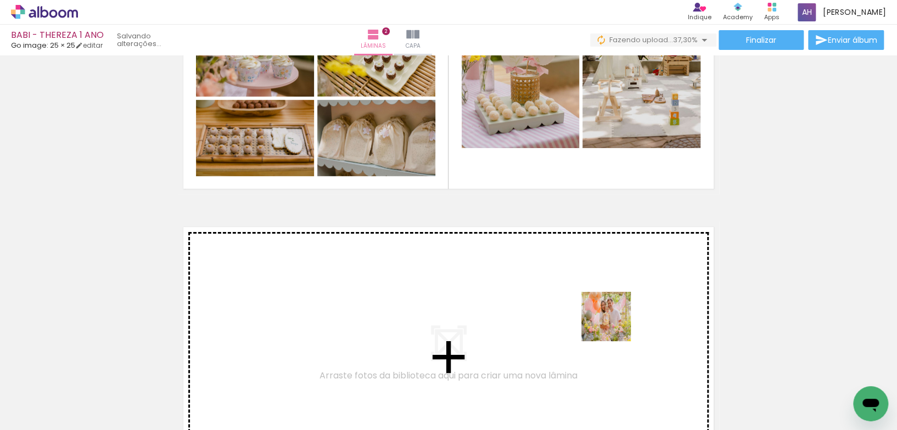
click at [609, 315] on quentale-workspace at bounding box center [448, 215] width 897 height 430
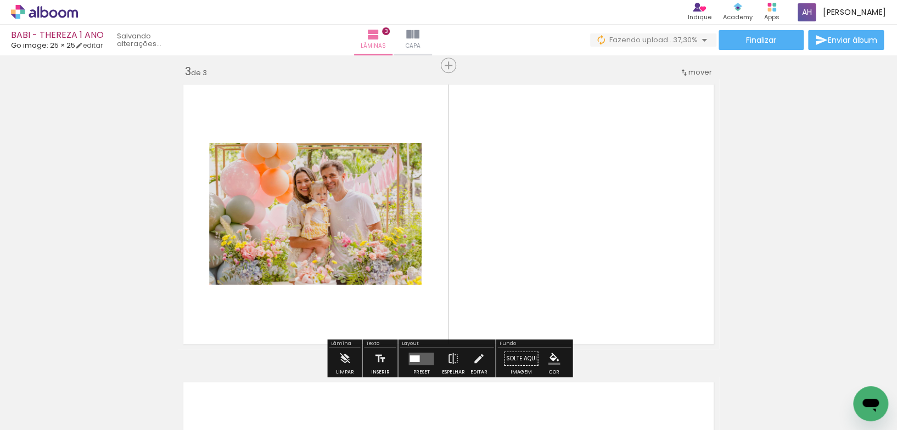
scroll to position [610, 0]
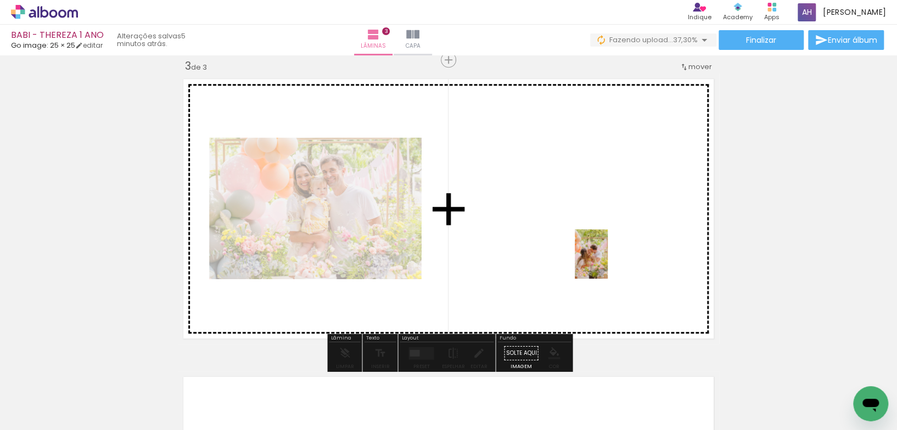
drag, startPoint x: 648, startPoint y: 403, endPoint x: 604, endPoint y: 333, distance: 82.5
click at [607, 262] on quentale-workspace at bounding box center [448, 215] width 897 height 430
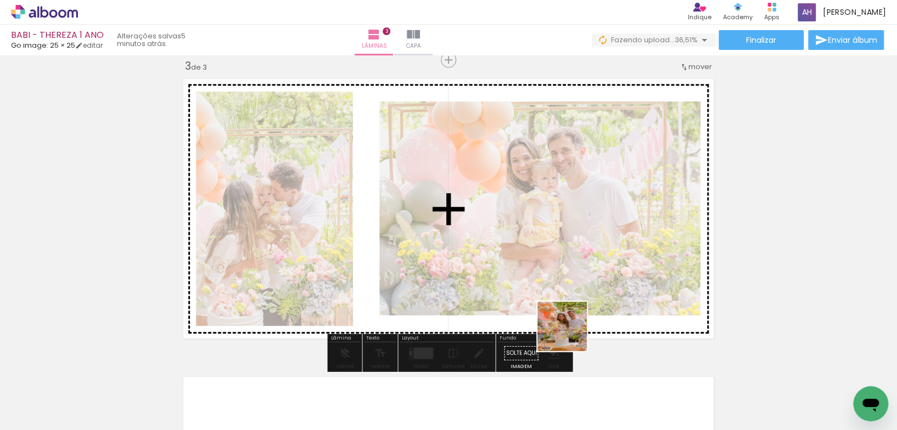
drag, startPoint x: 570, startPoint y: 335, endPoint x: 547, endPoint y: 337, distance: 23.2
click at [545, 267] on quentale-workspace at bounding box center [448, 215] width 897 height 430
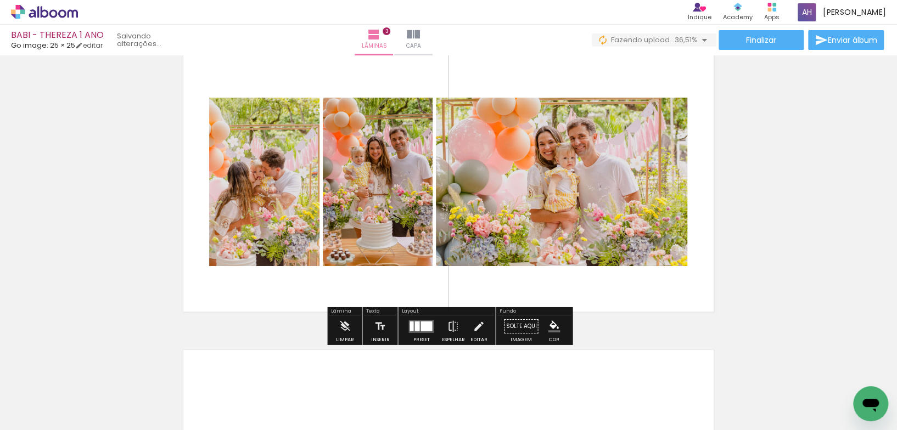
scroll to position [639, 0]
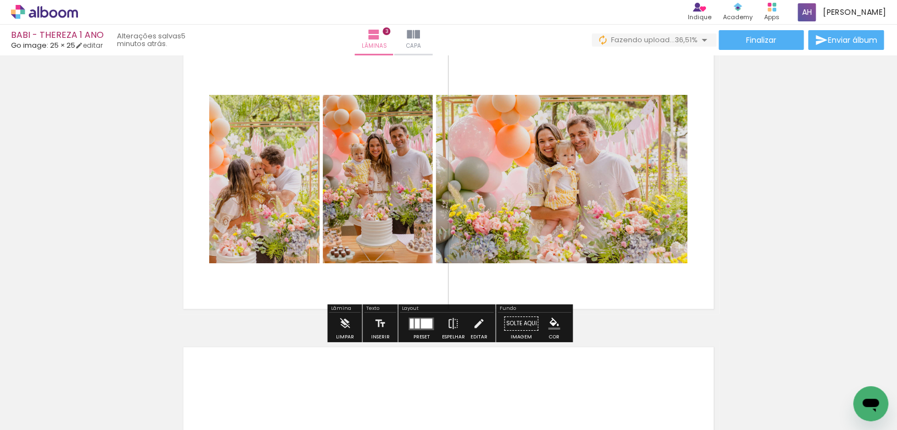
click at [423, 328] on div at bounding box center [426, 323] width 12 height 10
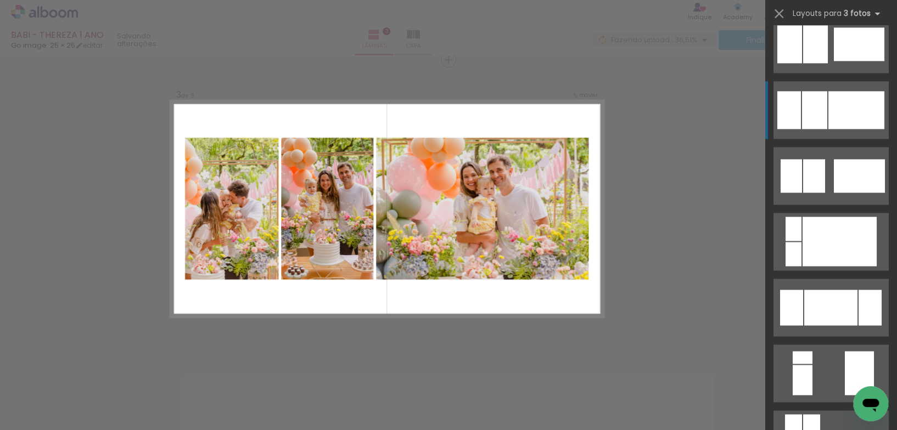
scroll to position [875, 0]
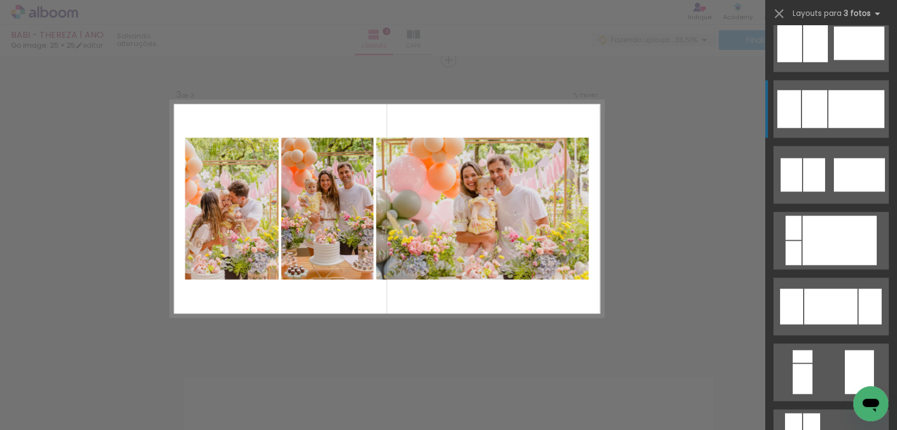
click at [821, 110] on div at bounding box center [814, 109] width 25 height 38
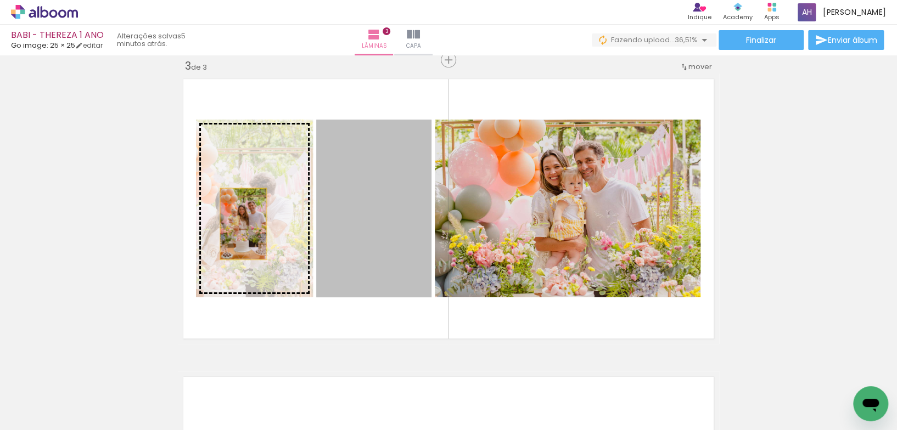
drag, startPoint x: 367, startPoint y: 238, endPoint x: 242, endPoint y: 223, distance: 126.0
click at [0, 0] on slot at bounding box center [0, 0] width 0 height 0
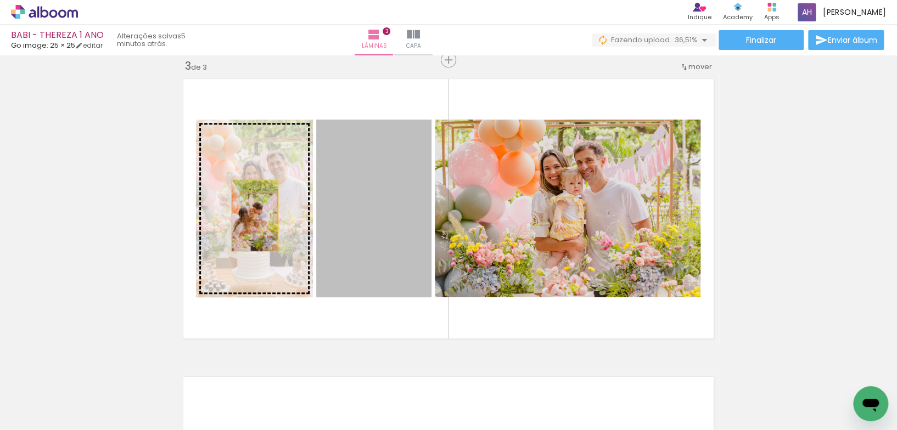
drag, startPoint x: 343, startPoint y: 226, endPoint x: 253, endPoint y: 216, distance: 90.5
click at [0, 0] on slot at bounding box center [0, 0] width 0 height 0
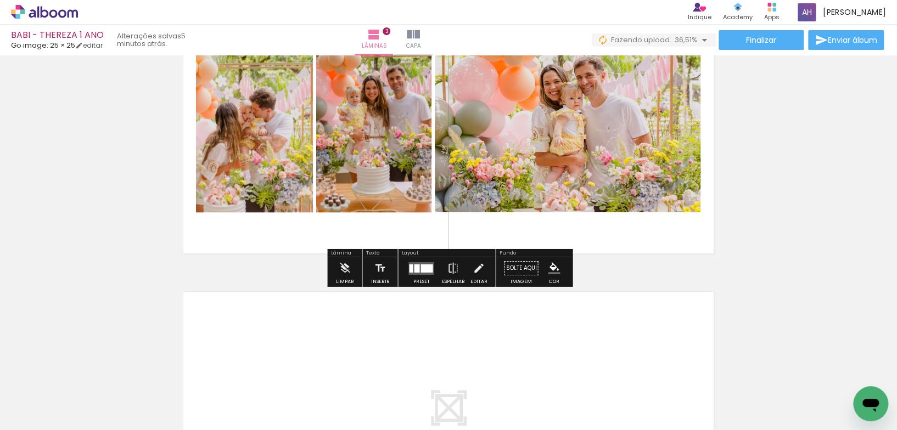
scroll to position [713, 0]
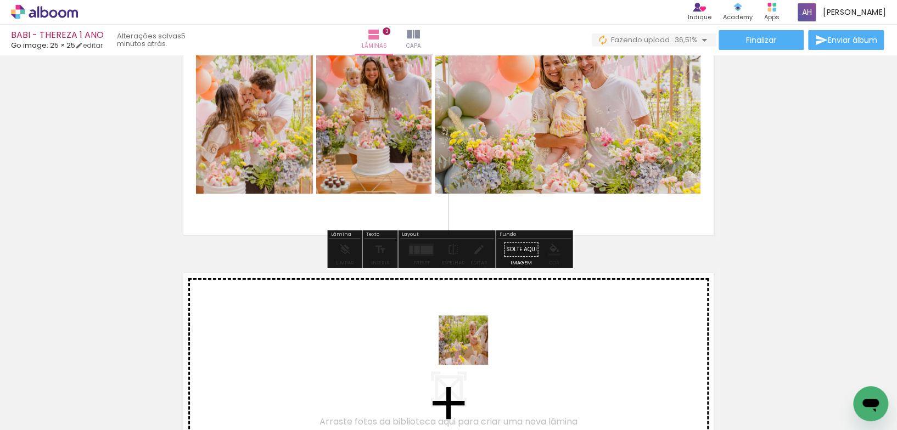
click at [471, 348] on quentale-workspace at bounding box center [448, 215] width 897 height 430
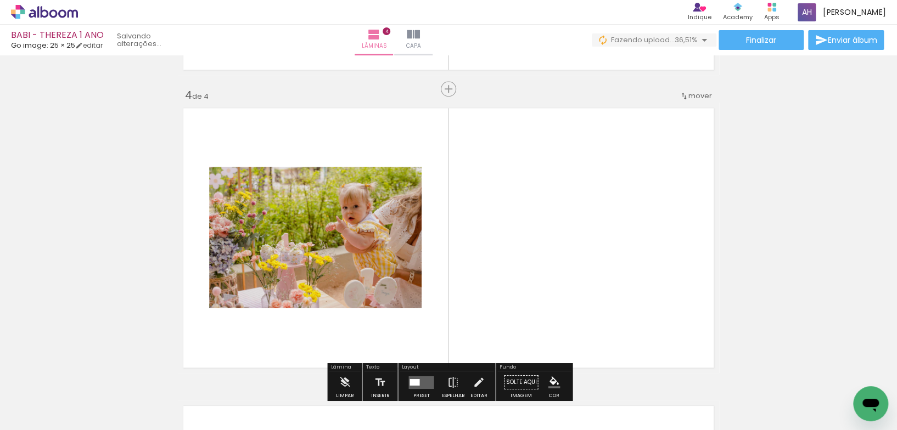
scroll to position [908, 0]
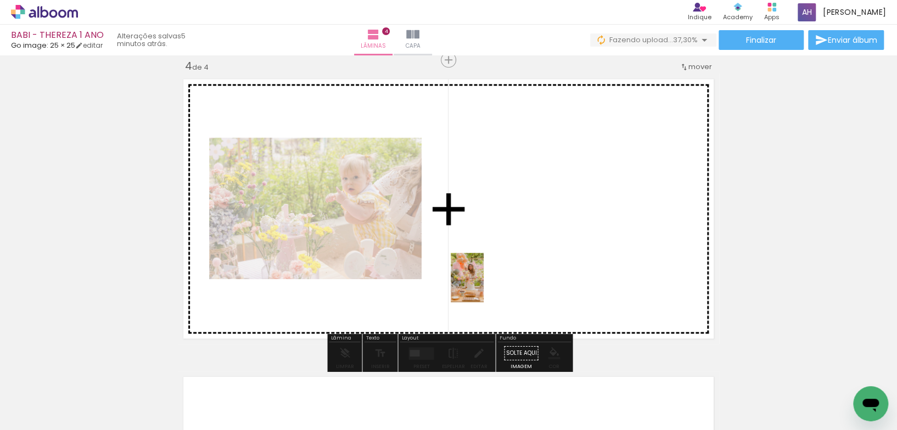
drag, startPoint x: 465, startPoint y: 391, endPoint x: 483, endPoint y: 286, distance: 106.8
click at [483, 286] on quentale-workspace at bounding box center [448, 215] width 897 height 430
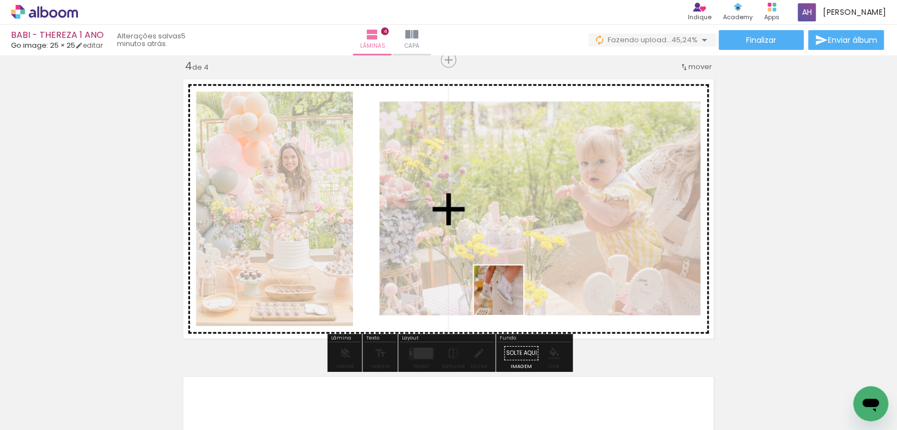
drag, startPoint x: 584, startPoint y: 398, endPoint x: 496, endPoint y: 289, distance: 140.1
click at [496, 289] on quentale-workspace at bounding box center [448, 215] width 897 height 430
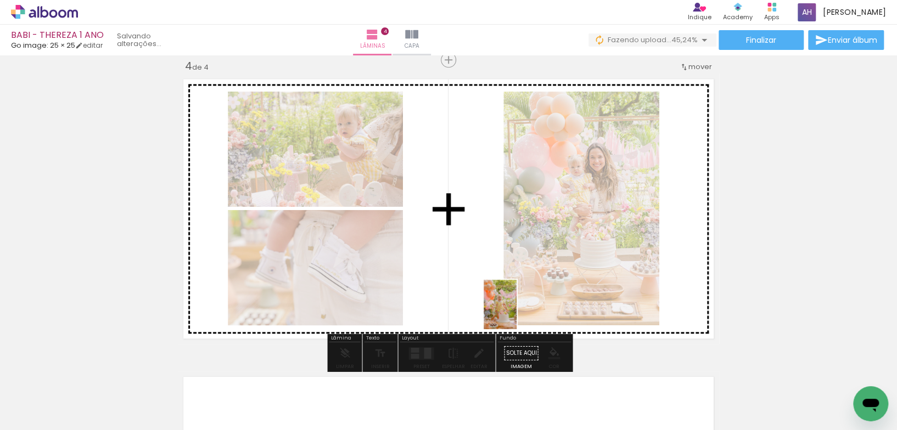
drag, startPoint x: 646, startPoint y: 400, endPoint x: 640, endPoint y: 369, distance: 30.9
click at [466, 288] on quentale-workspace at bounding box center [448, 215] width 897 height 430
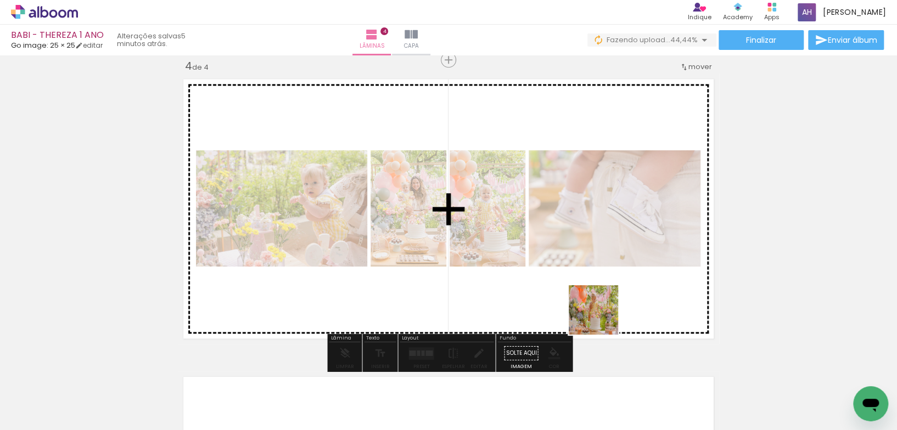
click at [593, 300] on quentale-workspace at bounding box center [448, 215] width 897 height 430
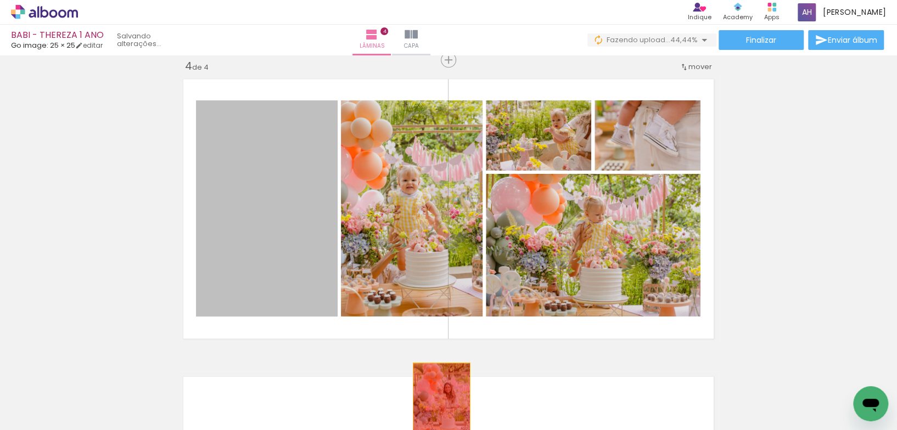
drag, startPoint x: 292, startPoint y: 232, endPoint x: 441, endPoint y: 406, distance: 229.2
click at [441, 406] on quentale-workspace at bounding box center [448, 215] width 897 height 430
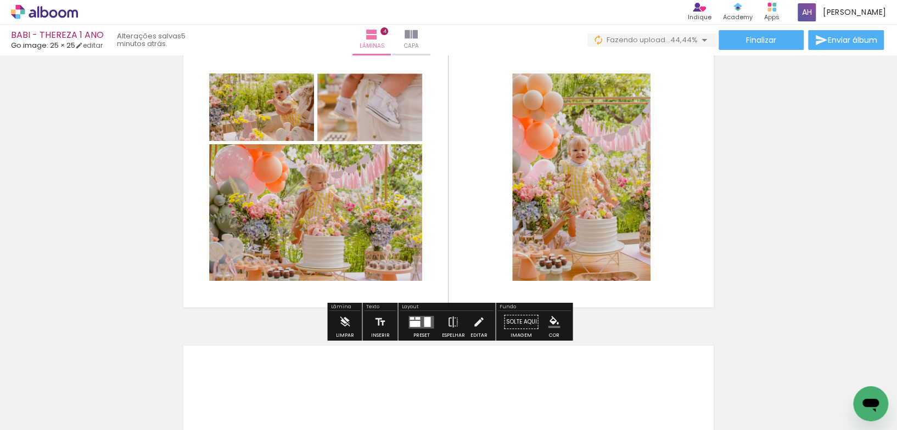
scroll to position [947, 0]
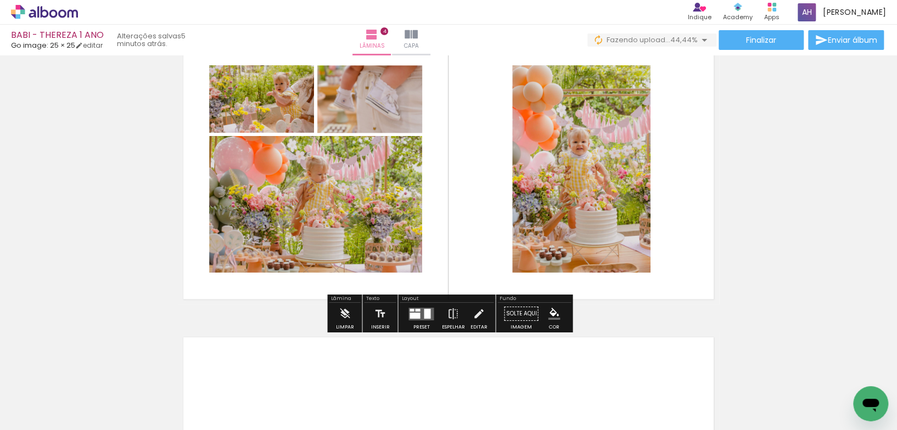
click at [414, 321] on div at bounding box center [421, 314] width 30 height 22
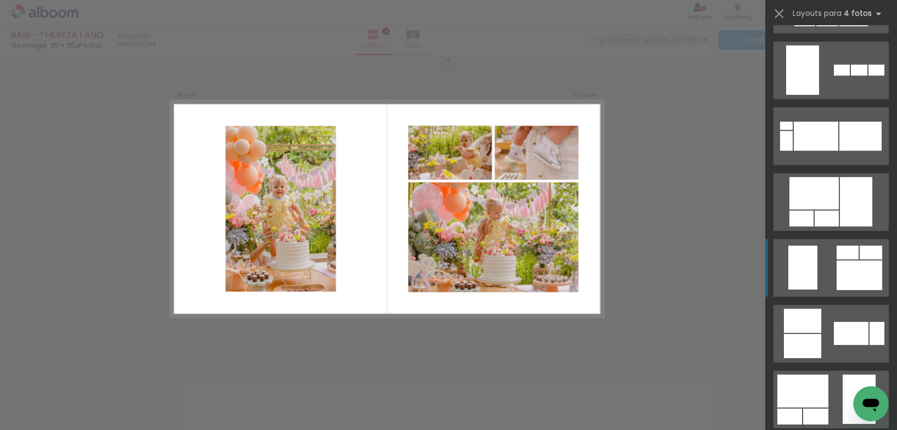
scroll to position [1983, 0]
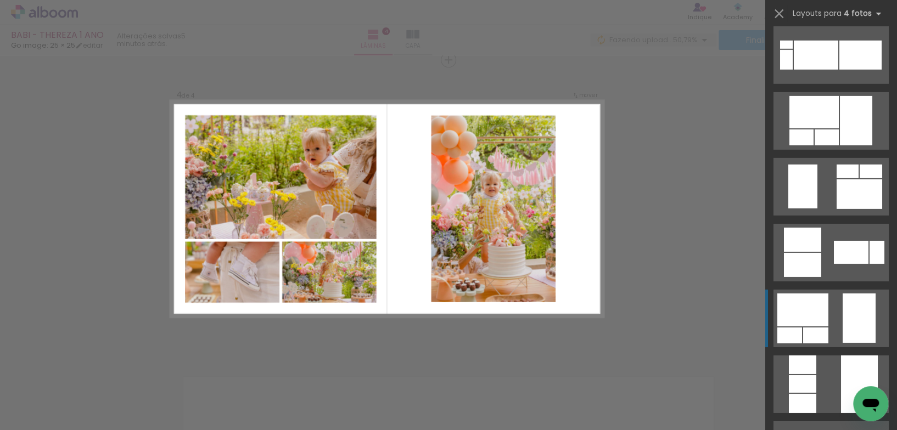
click at [828, 320] on div at bounding box center [802, 310] width 51 height 33
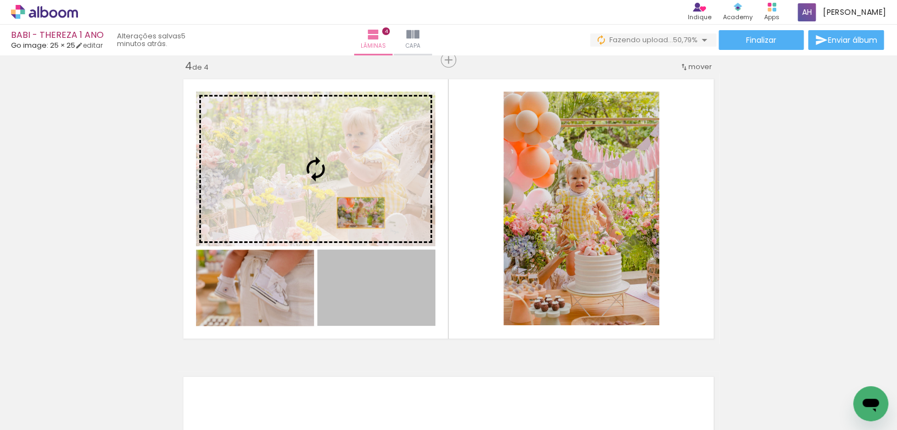
drag, startPoint x: 382, startPoint y: 296, endPoint x: 356, endPoint y: 202, distance: 98.0
click at [0, 0] on slot at bounding box center [0, 0] width 0 height 0
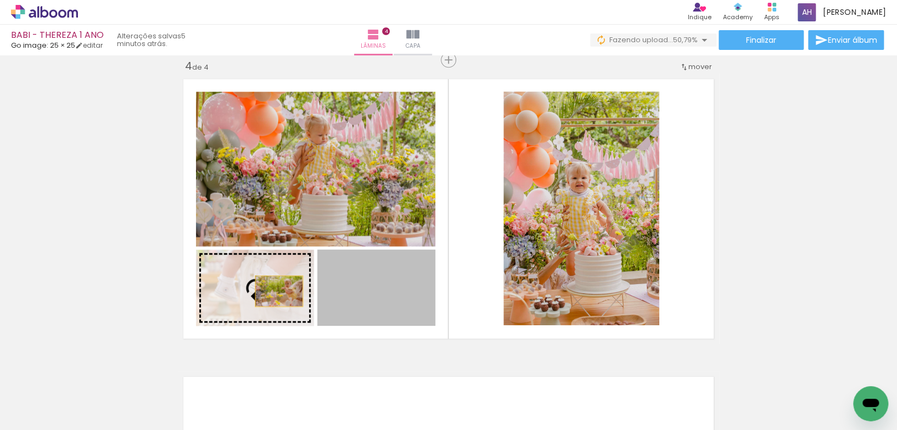
drag, startPoint x: 354, startPoint y: 296, endPoint x: 278, endPoint y: 290, distance: 75.9
click at [0, 0] on slot at bounding box center [0, 0] width 0 height 0
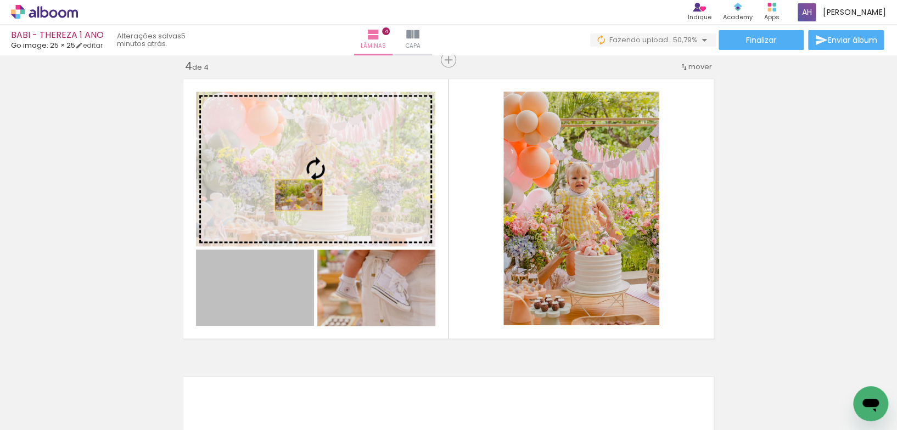
drag, startPoint x: 291, startPoint y: 226, endPoint x: 300, endPoint y: 185, distance: 41.1
click at [0, 0] on slot at bounding box center [0, 0] width 0 height 0
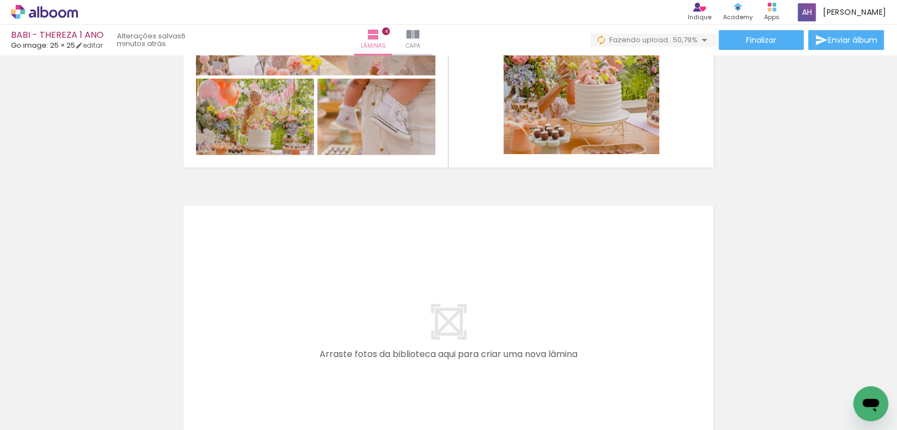
scroll to position [0, 203]
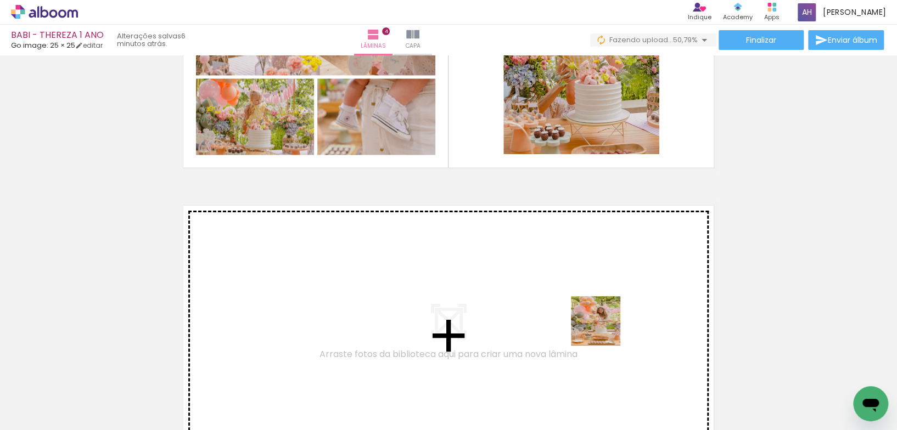
drag, startPoint x: 631, startPoint y: 368, endPoint x: 666, endPoint y: 370, distance: 35.2
click at [601, 326] on quentale-workspace at bounding box center [448, 215] width 897 height 430
